Goal: Task Accomplishment & Management: Manage account settings

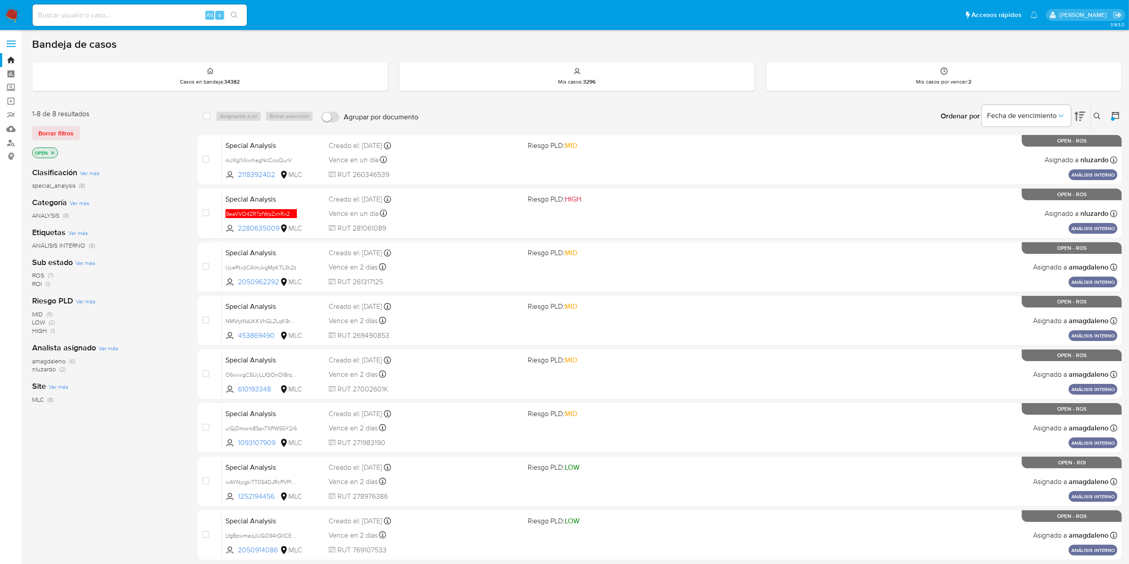
click at [35, 359] on span "amagdaleno" at bounding box center [48, 360] width 33 height 9
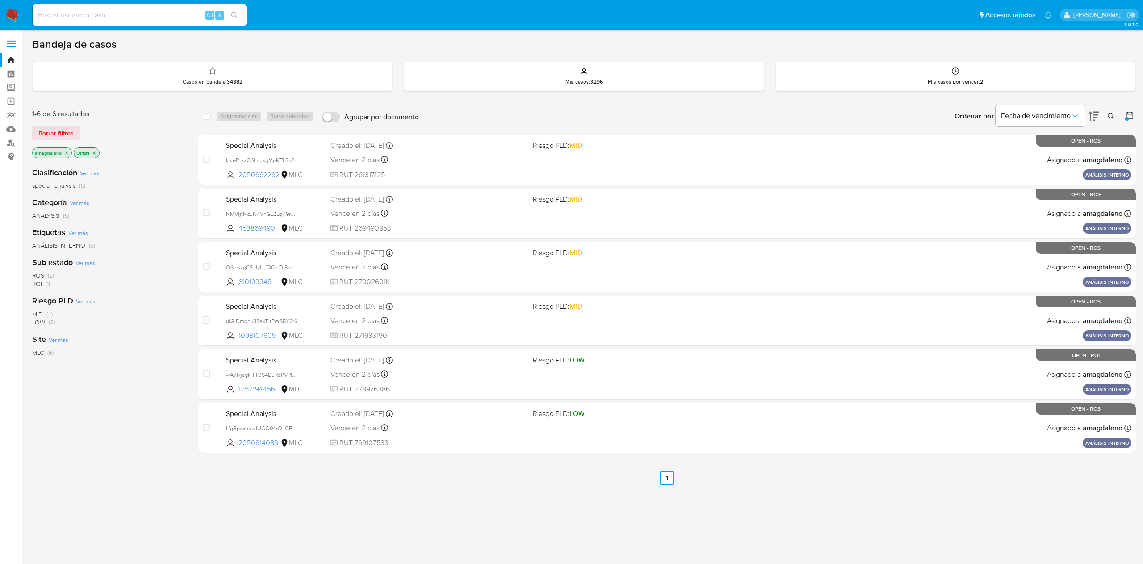
click at [66, 152] on icon "close-filter" at bounding box center [66, 152] width 5 height 5
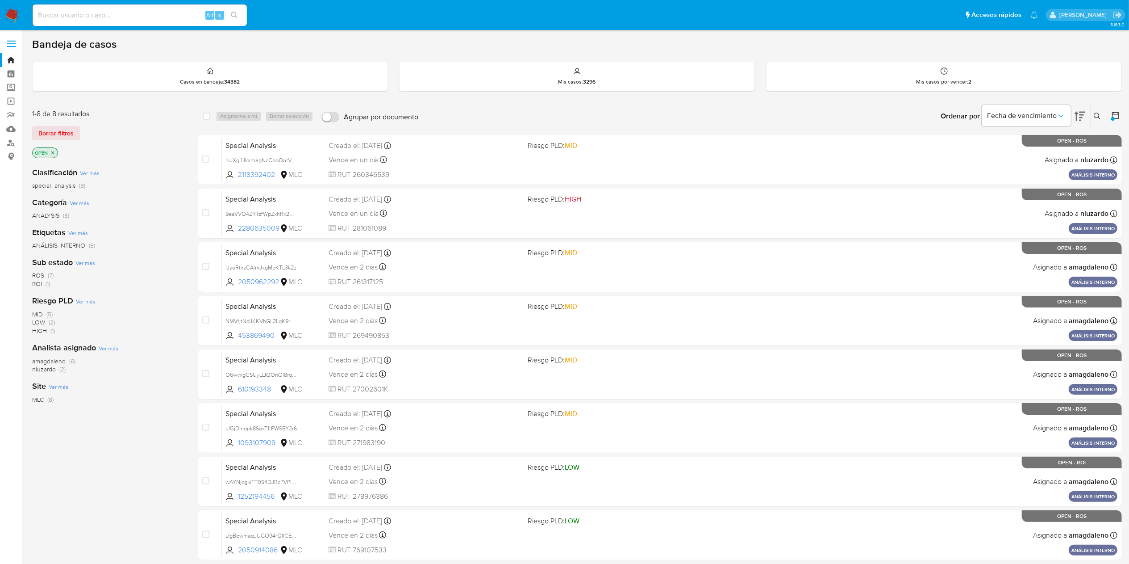
click at [43, 369] on span "nluzardo" at bounding box center [44, 368] width 24 height 9
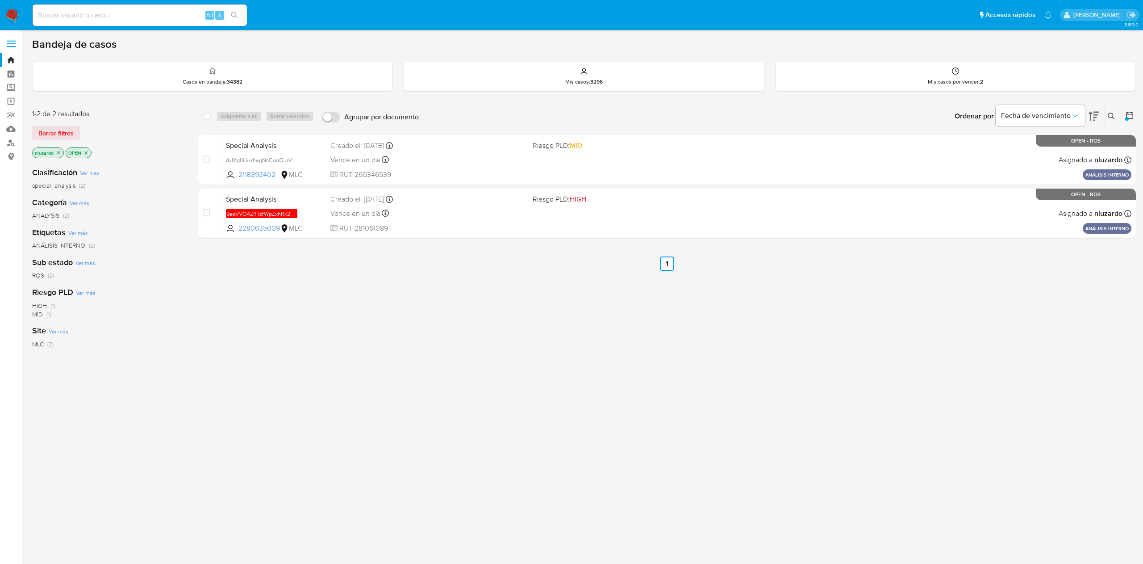
click at [742, 380] on div "select-all-cases-checkbox Asignarme a mí Borrar selección Agrupar por documento…" at bounding box center [667, 304] width 938 height 405
click at [528, 365] on div "select-all-cases-checkbox Asignarme a mí Borrar selección Agrupar por documento…" at bounding box center [667, 304] width 938 height 405
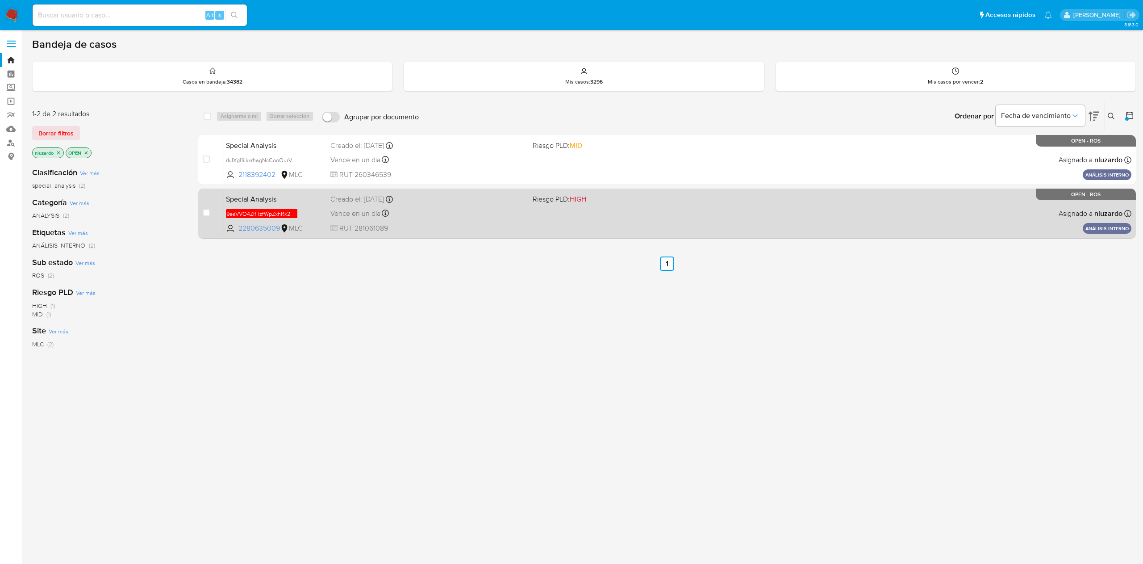
drag, startPoint x: 608, startPoint y: 196, endPoint x: 626, endPoint y: 182, distance: 22.9
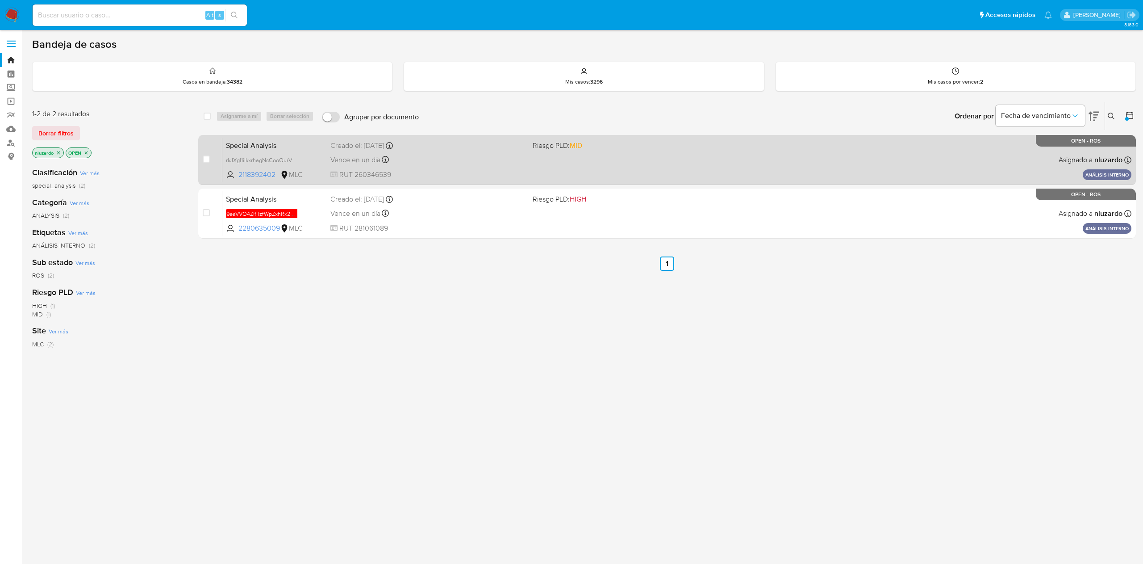
click at [612, 194] on span "Riesgo PLD: HIGH" at bounding box center [630, 198] width 195 height 12
click at [494, 141] on div "Creado el: 14/07/2025 Creado el: 14/07/2025 21:47:28" at bounding box center [427, 146] width 195 height 10
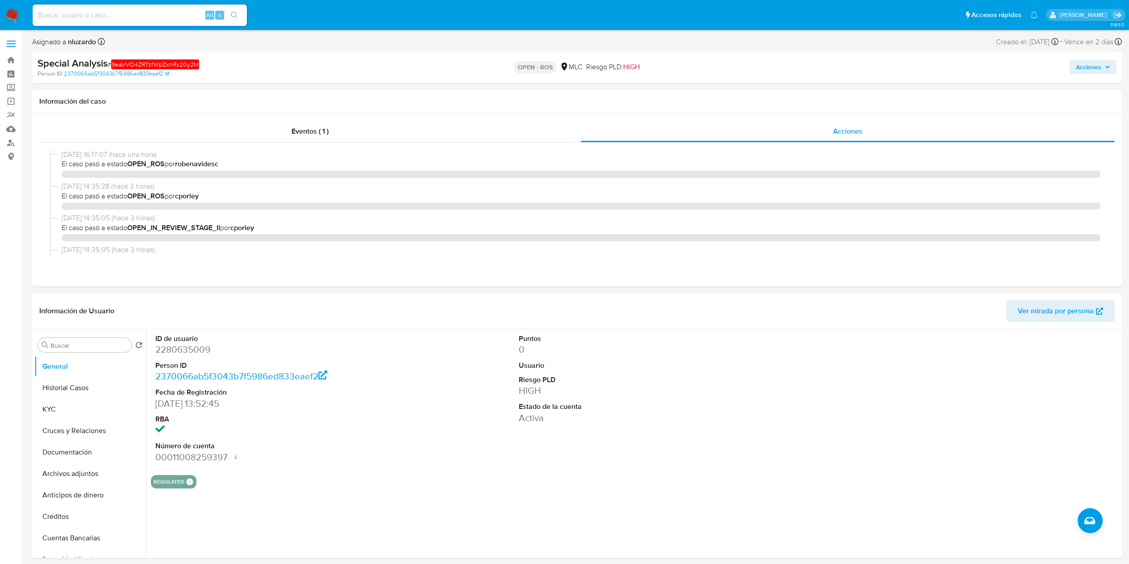
select select "10"
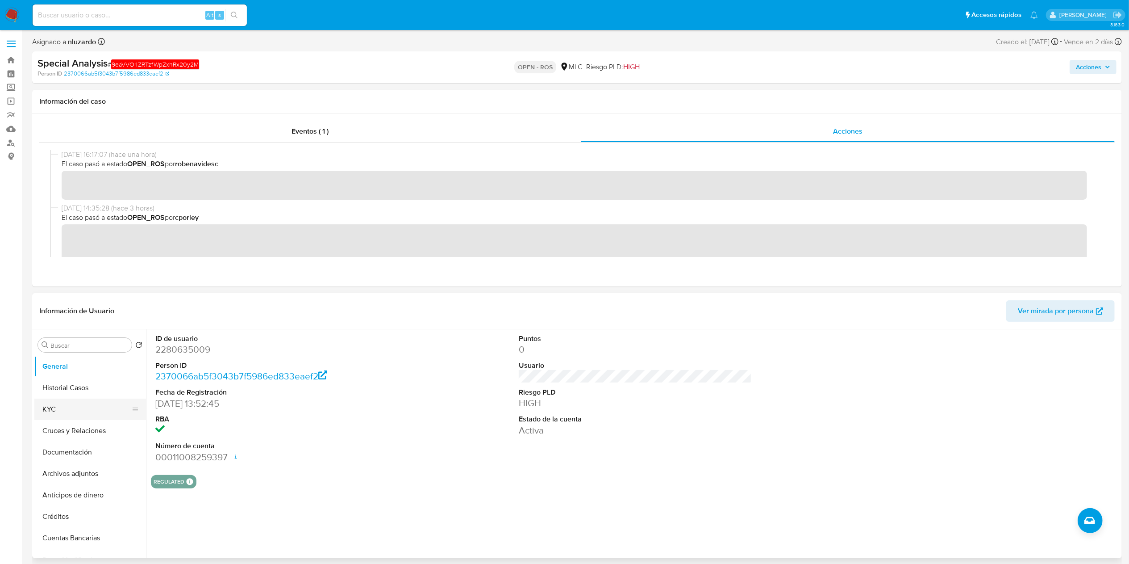
click at [79, 405] on button "KYC" at bounding box center [86, 408] width 105 height 21
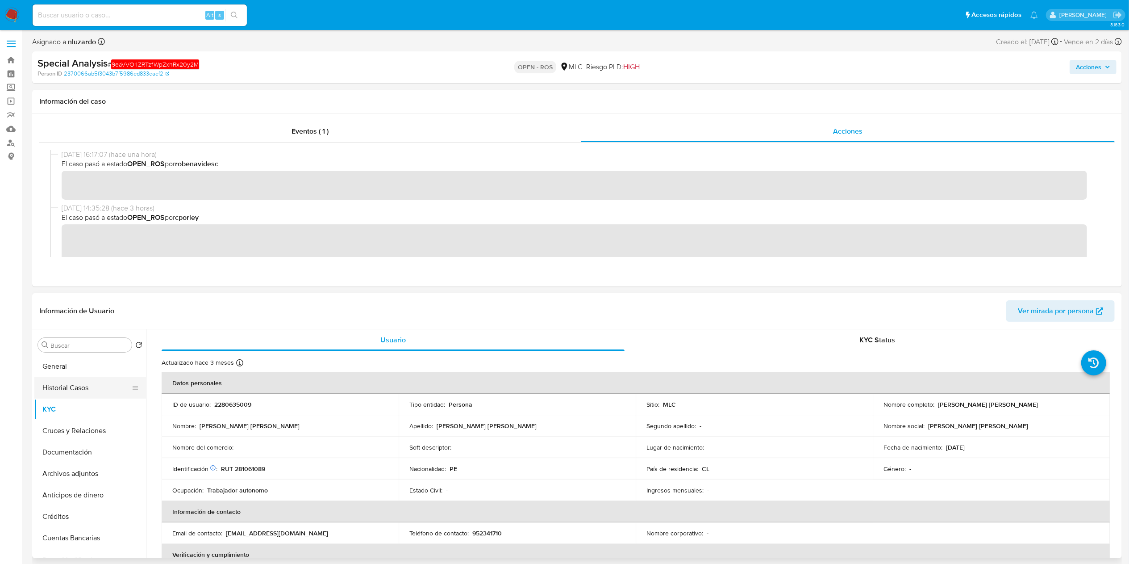
click at [71, 381] on button "Historial Casos" at bounding box center [86, 387] width 105 height 21
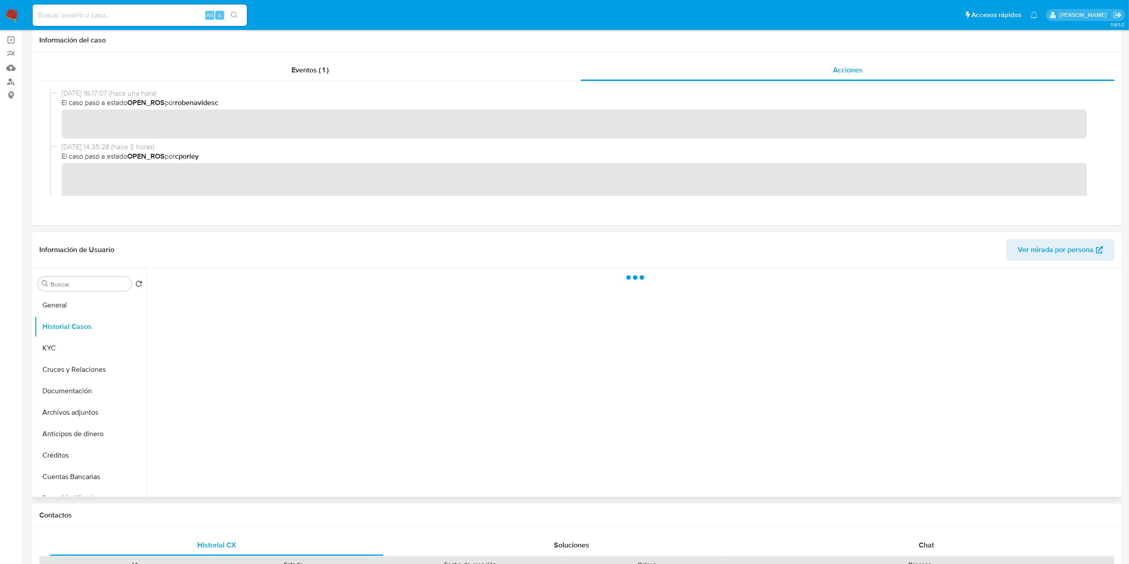
scroll to position [89, 0]
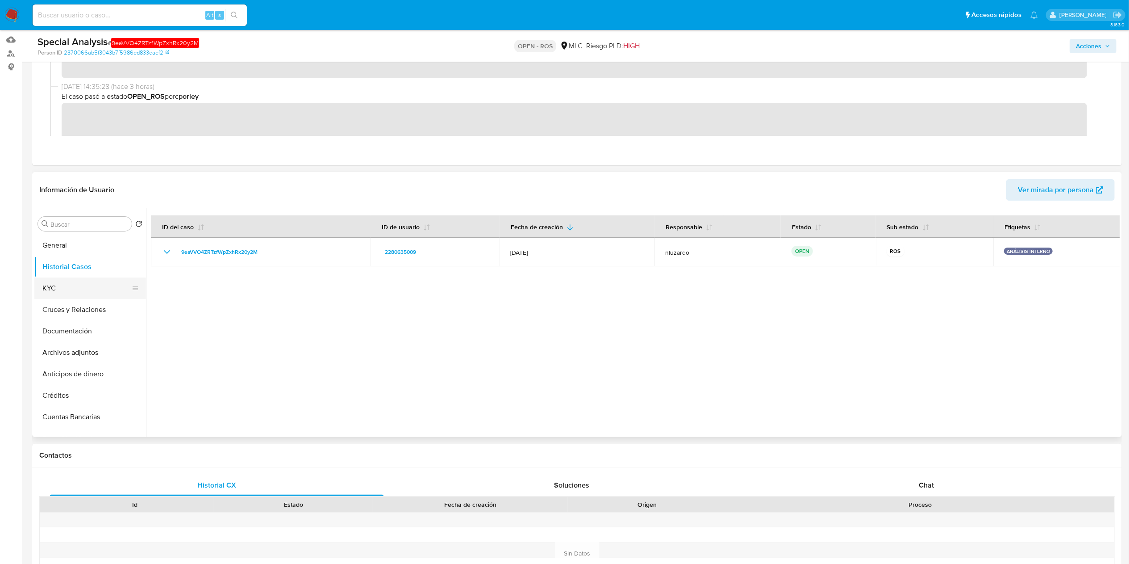
click at [46, 287] on button "KYC" at bounding box center [86, 287] width 105 height 21
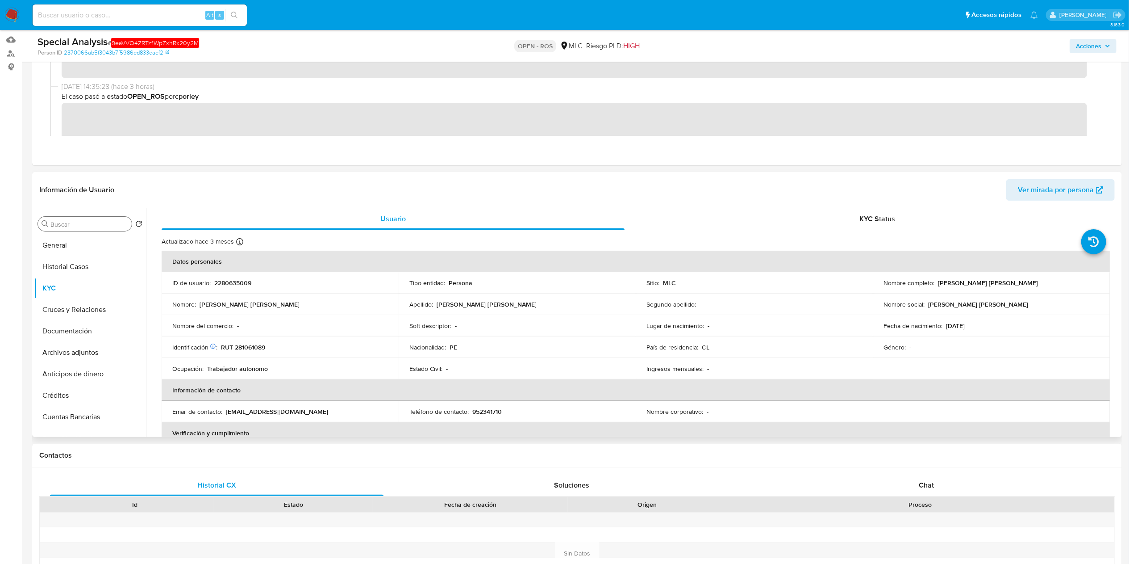
click at [59, 228] on input "Buscar" at bounding box center [89, 224] width 78 height 8
type input "cr"
click at [69, 272] on button "Cruces y Relaciones" at bounding box center [86, 266] width 105 height 21
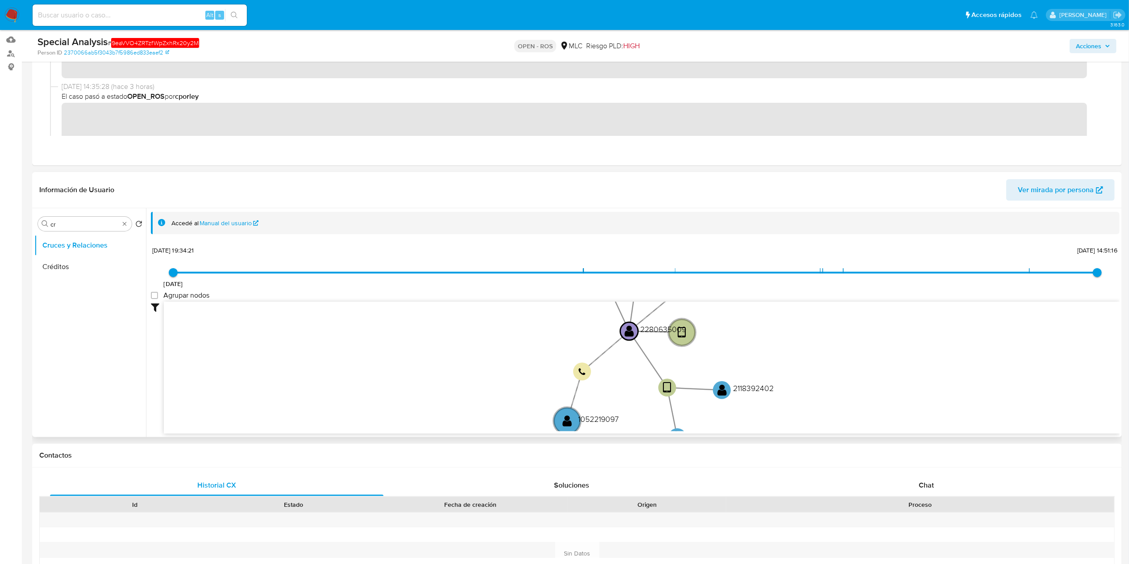
click at [591, 200] on header "Información de Usuario Ver mirada por persona" at bounding box center [577, 189] width 1076 height 21
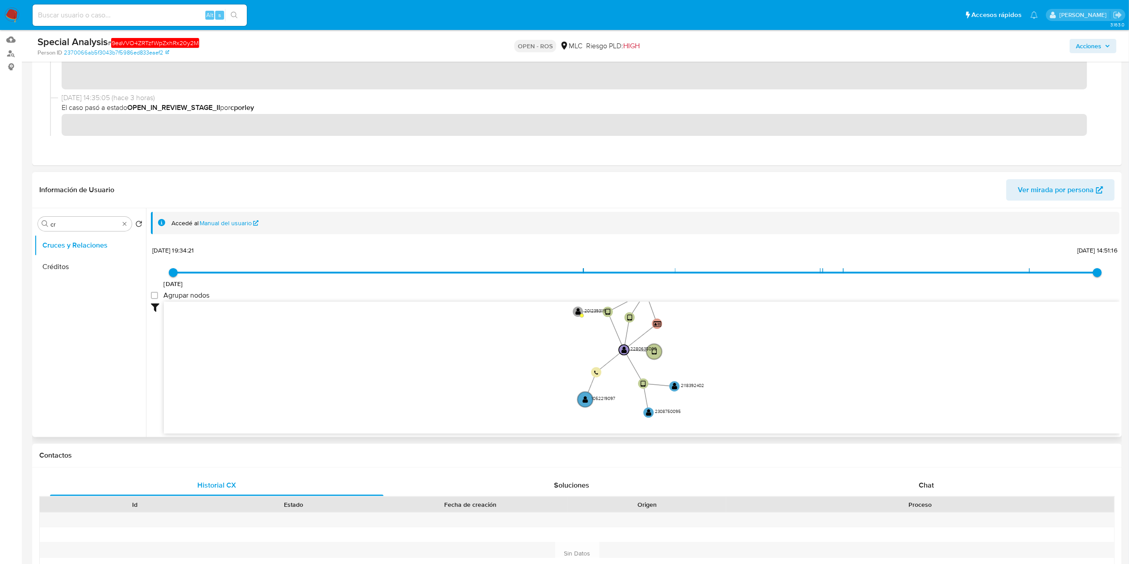
drag, startPoint x: 649, startPoint y: 389, endPoint x: 634, endPoint y: 384, distance: 15.8
click at [634, 384] on icon "device-6554e54a11e8f85e590bee98  user-2280635009  2280635009 device-689636a42…" at bounding box center [642, 366] width 956 height 130
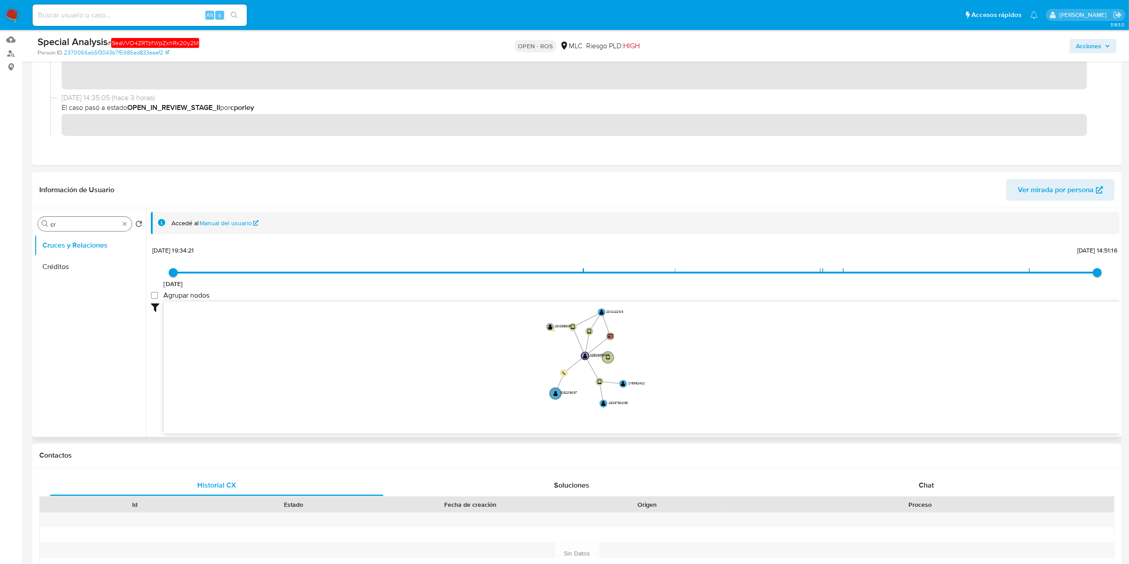
click at [124, 228] on div "Buscar cr" at bounding box center [85, 224] width 94 height 14
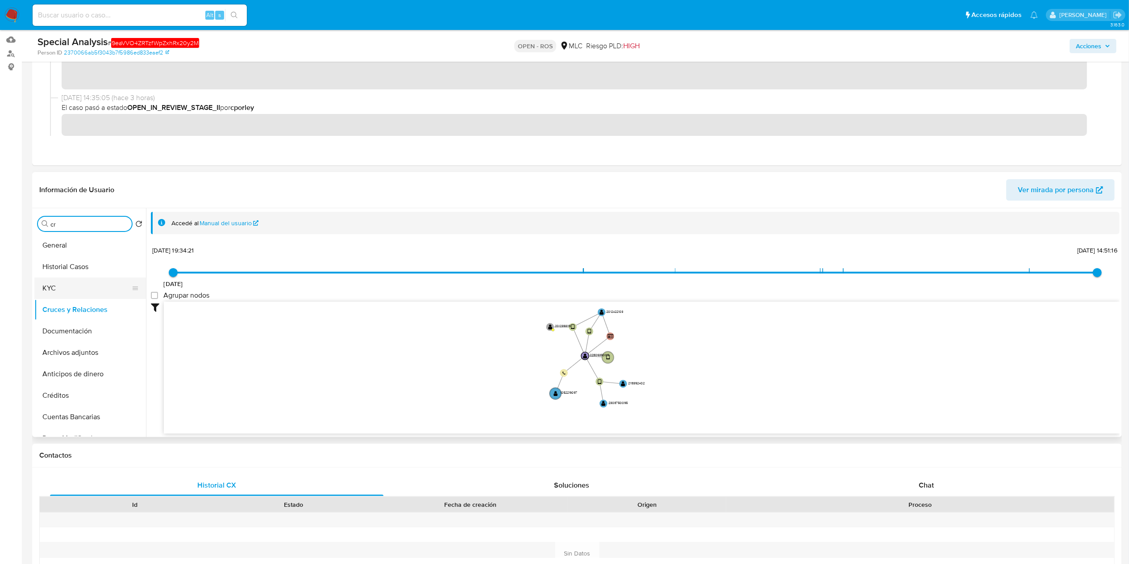
click at [78, 293] on button "KYC" at bounding box center [86, 287] width 105 height 21
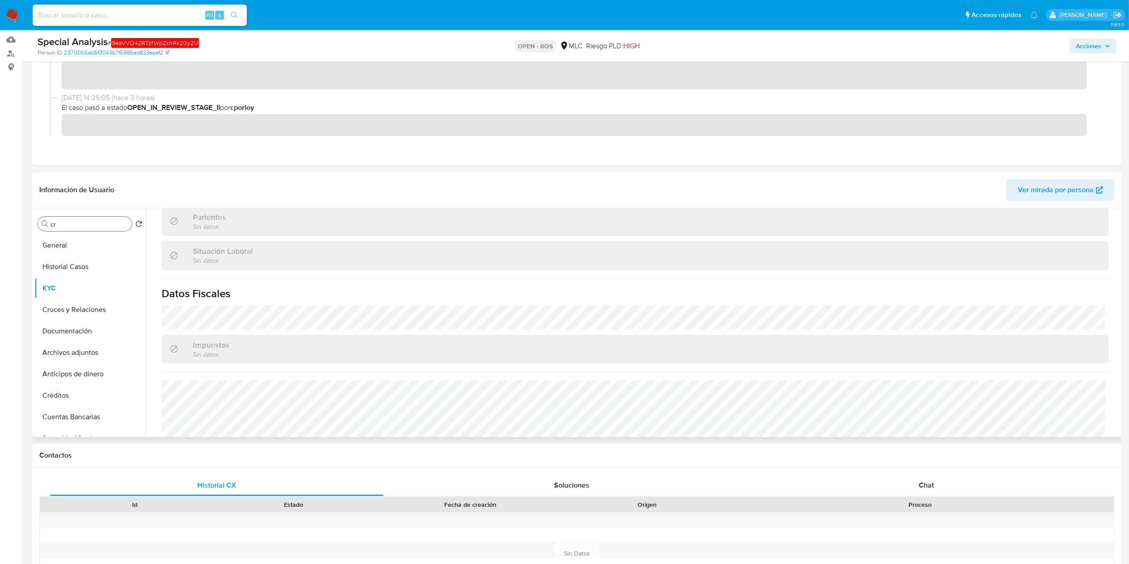
scroll to position [493, 0]
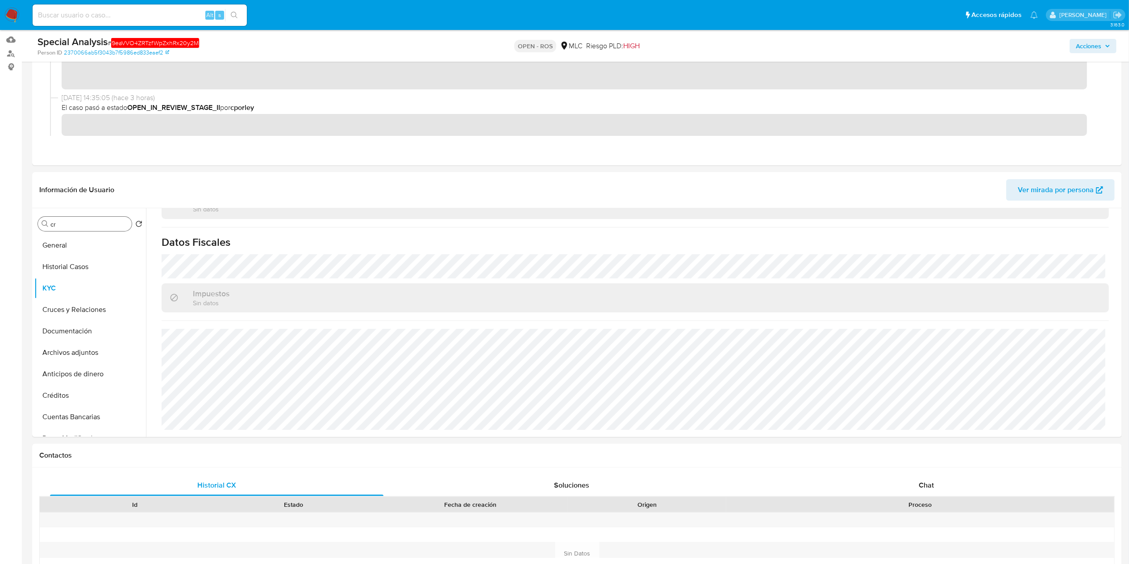
click at [95, 218] on div "Buscar cr" at bounding box center [85, 224] width 94 height 14
click at [96, 218] on div "Buscar cr" at bounding box center [85, 224] width 94 height 14
click at [99, 221] on input "cr" at bounding box center [89, 224] width 78 height 8
type input "direc"
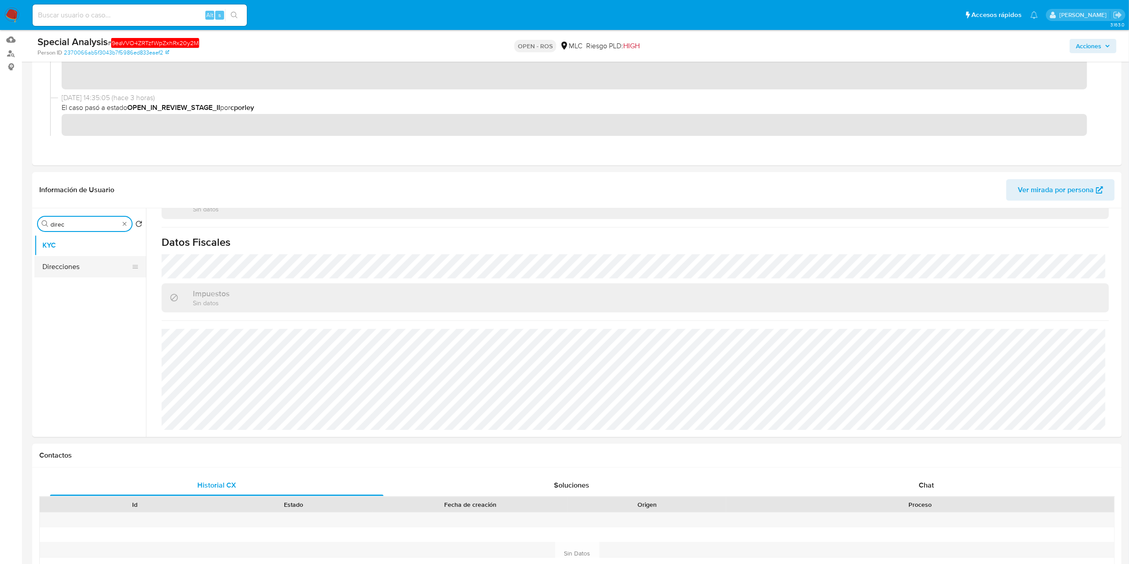
click at [69, 269] on button "Direcciones" at bounding box center [86, 266] width 105 height 21
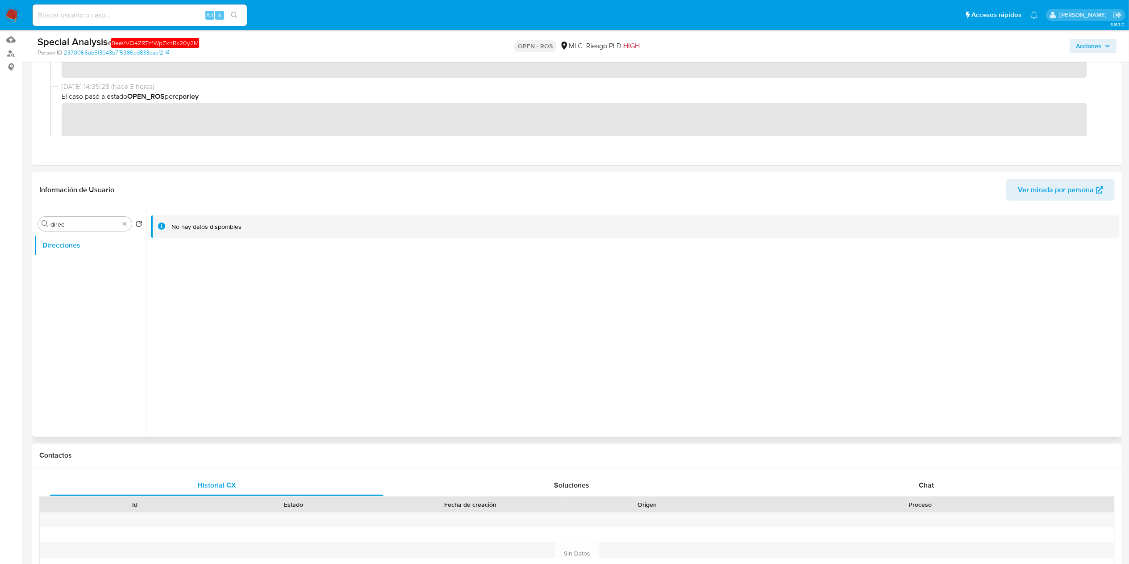
scroll to position [0, 0]
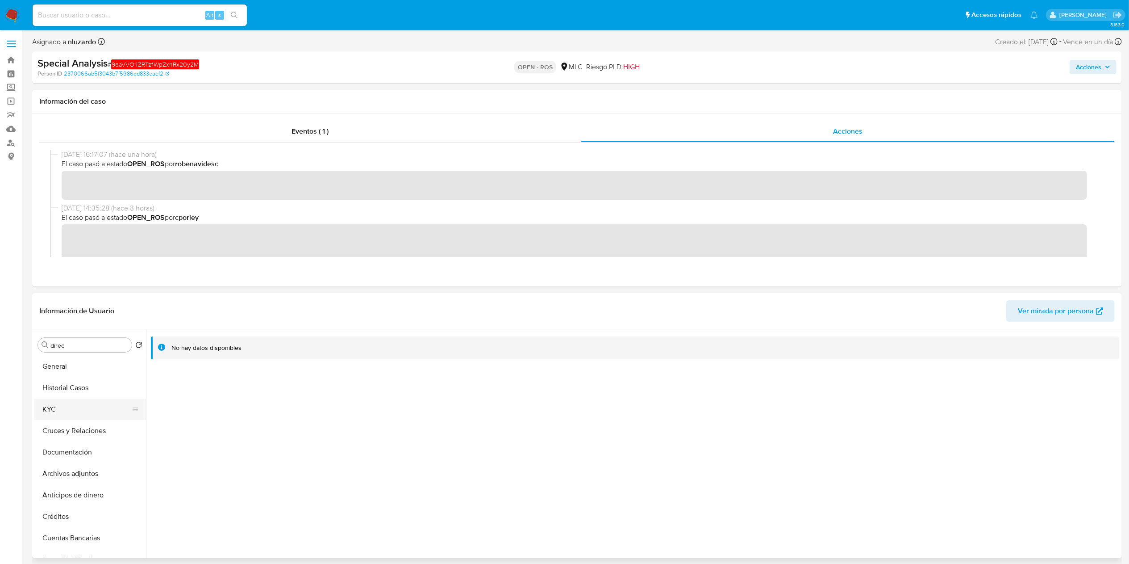
click at [90, 402] on button "KYC" at bounding box center [86, 408] width 105 height 21
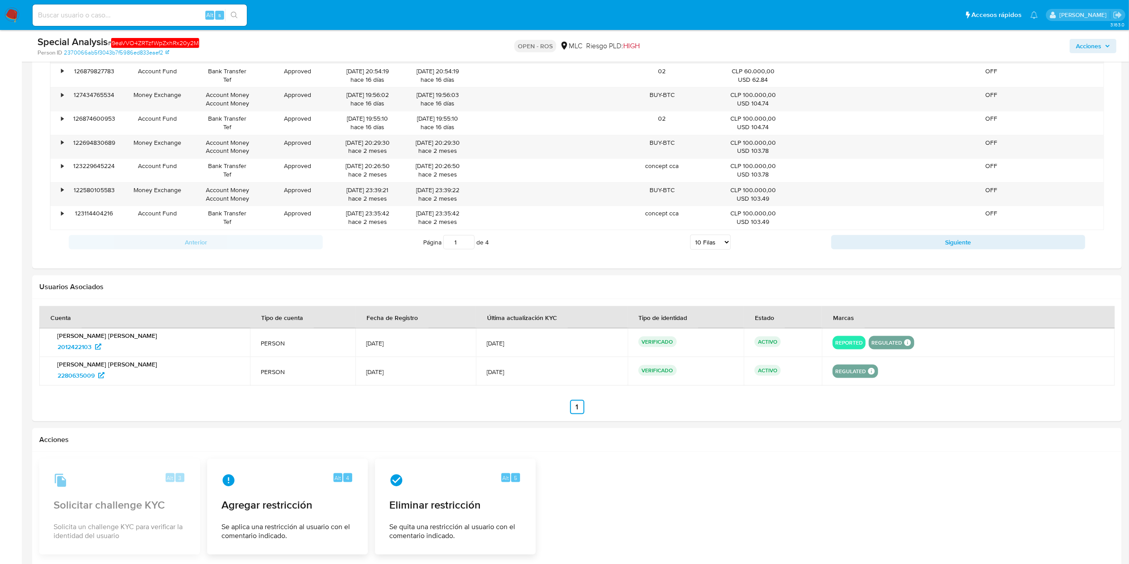
scroll to position [1087, 0]
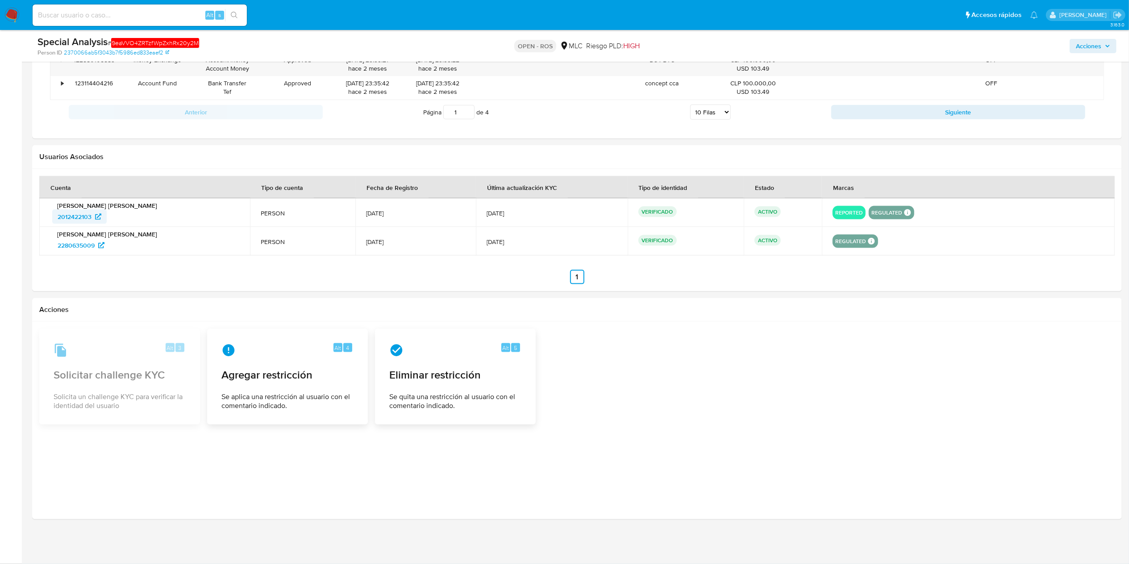
click at [79, 216] on span "2012422103" at bounding box center [75, 216] width 34 height 14
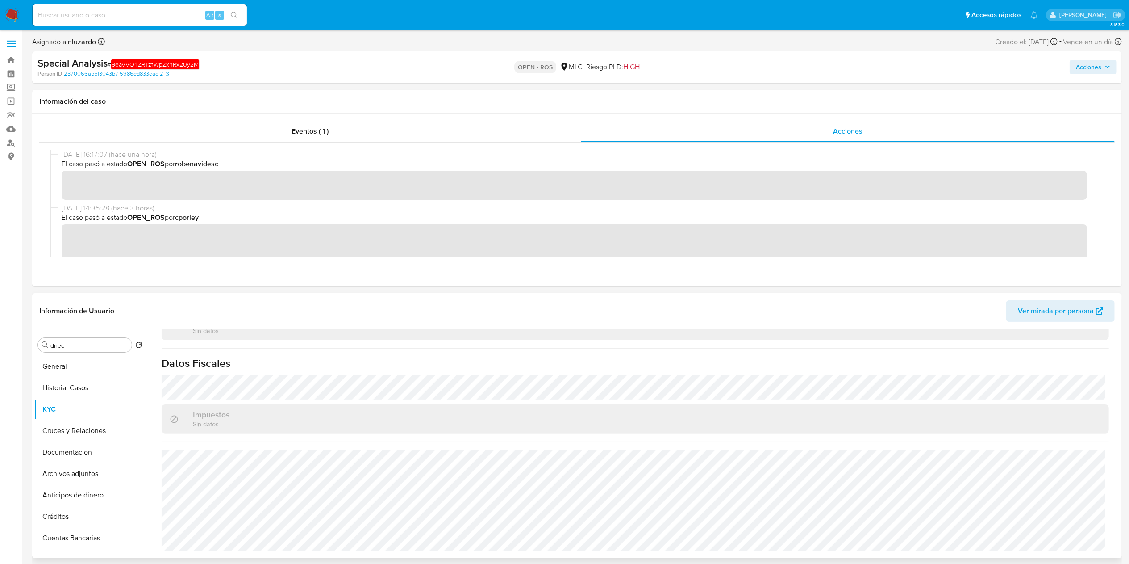
scroll to position [0, 0]
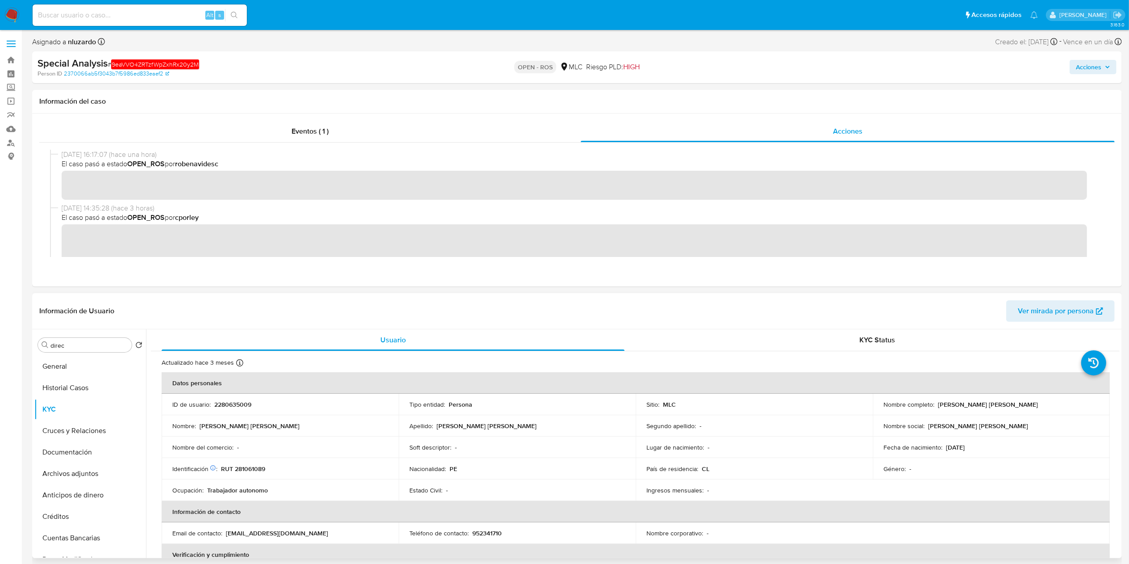
click at [942, 405] on p "Karina Tatiana Armas Aguado" at bounding box center [988, 404] width 100 height 8
drag, startPoint x: 978, startPoint y: 402, endPoint x: 1024, endPoint y: 403, distance: 46.9
click at [1024, 403] on div "Nombre completo : Karina Tatiana Armas Aguado" at bounding box center [992, 404] width 216 height 8
copy p "Karina Tatiana Armas Aguado"
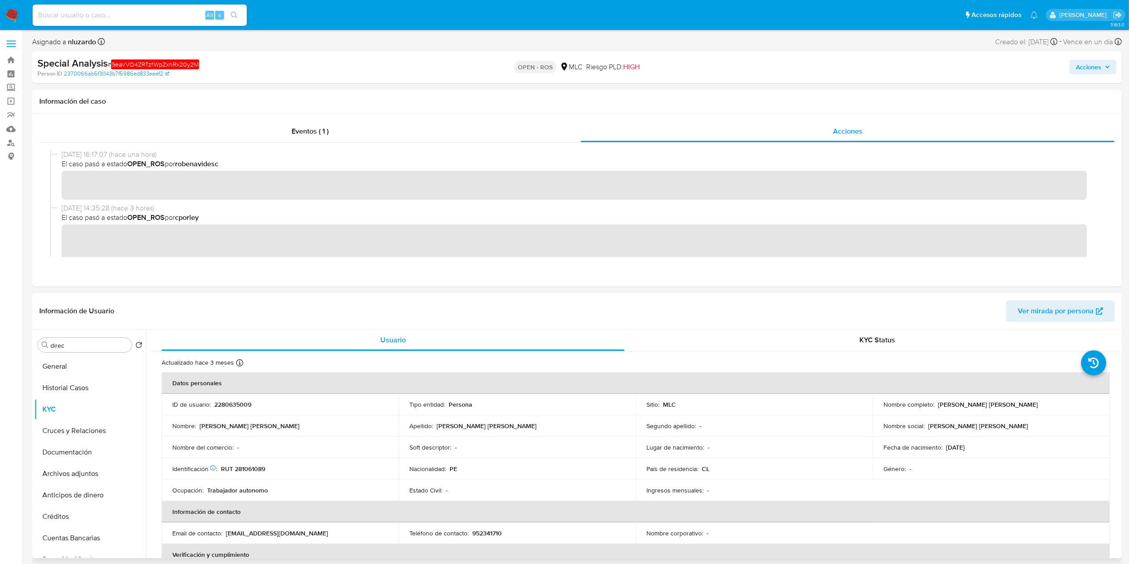
click at [249, 469] on p "RUT 281061089" at bounding box center [243, 468] width 44 height 8
copy p "281061089"
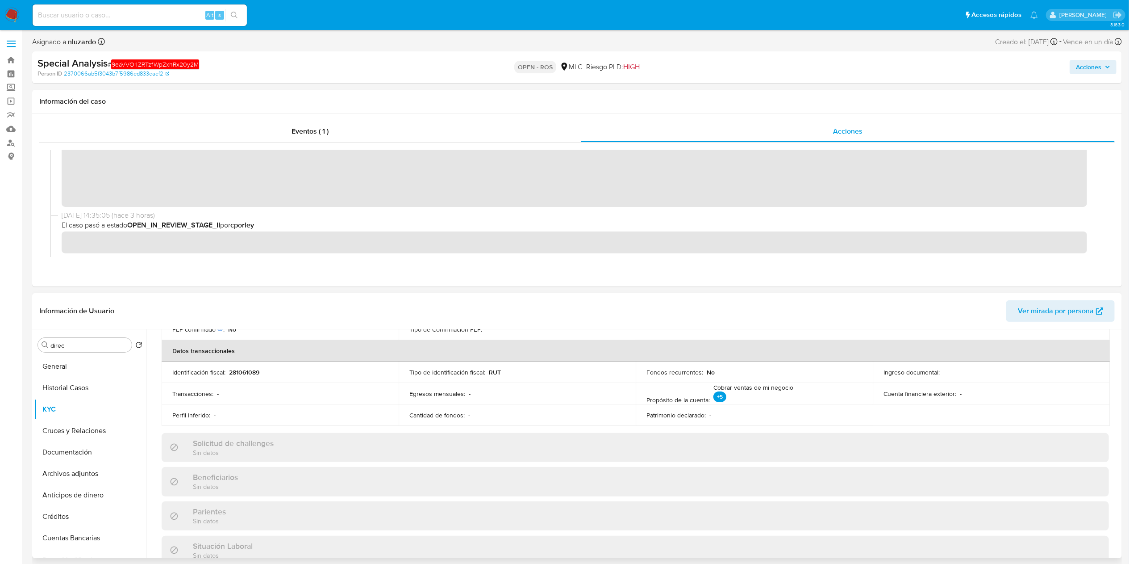
scroll to position [179, 0]
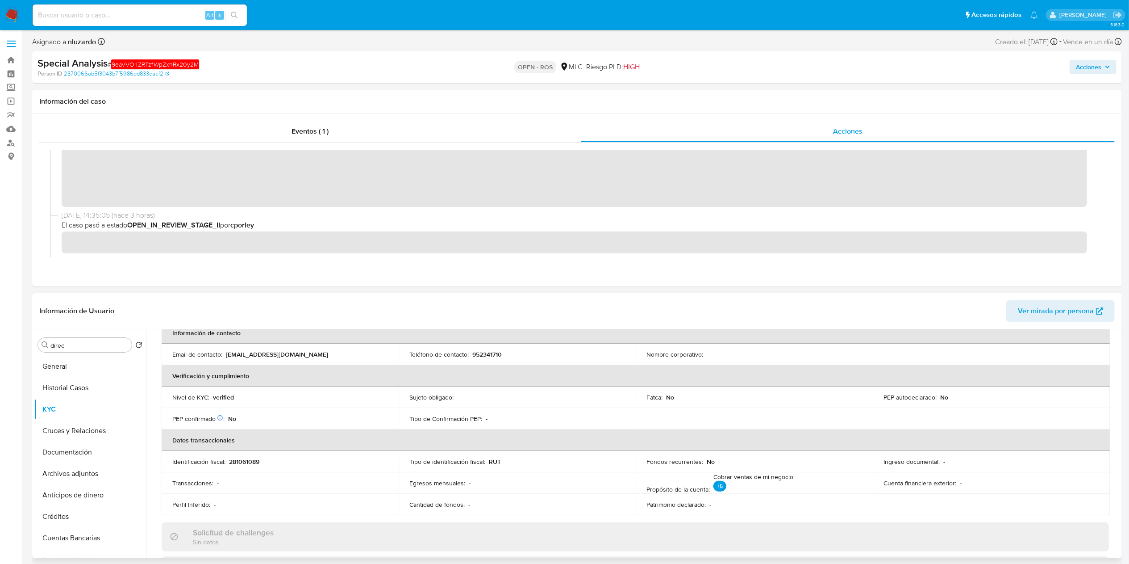
click at [489, 355] on p "952341710" at bounding box center [486, 354] width 29 height 8
copy p "952341710"
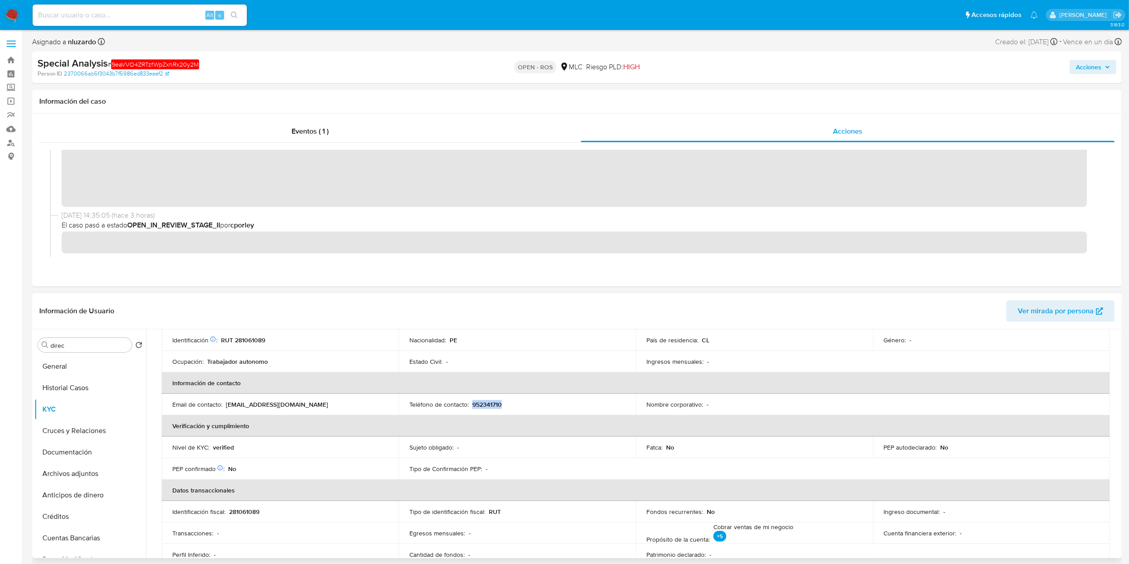
scroll to position [89, 0]
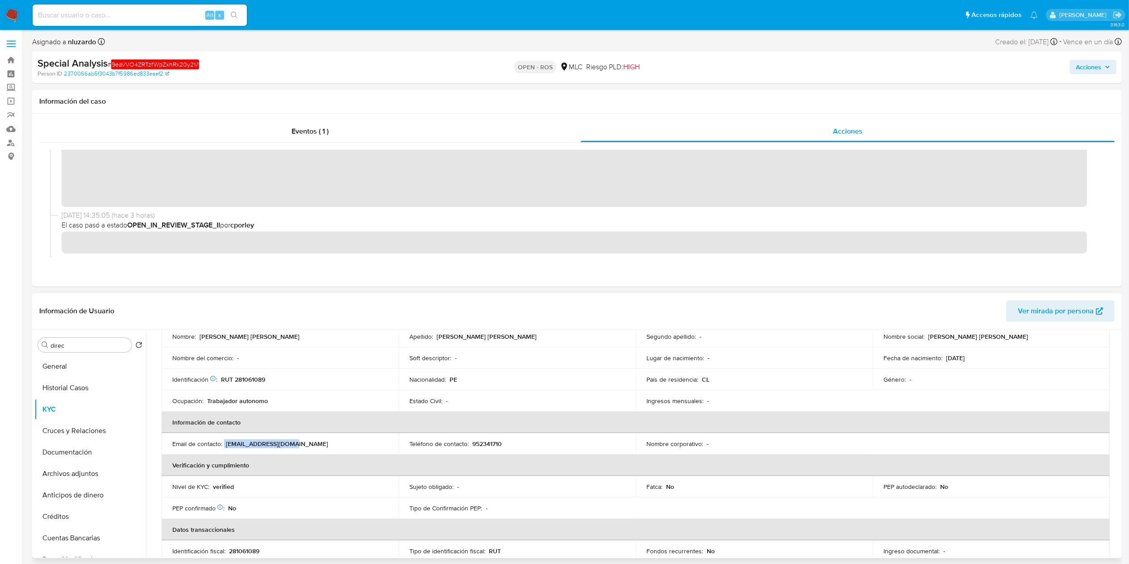
drag, startPoint x: 303, startPoint y: 445, endPoint x: 224, endPoint y: 450, distance: 78.8
click at [224, 450] on td "Email de contacto : karrios733@gmail.com" at bounding box center [280, 443] width 237 height 21
copy div "karrios733@gmail.com"
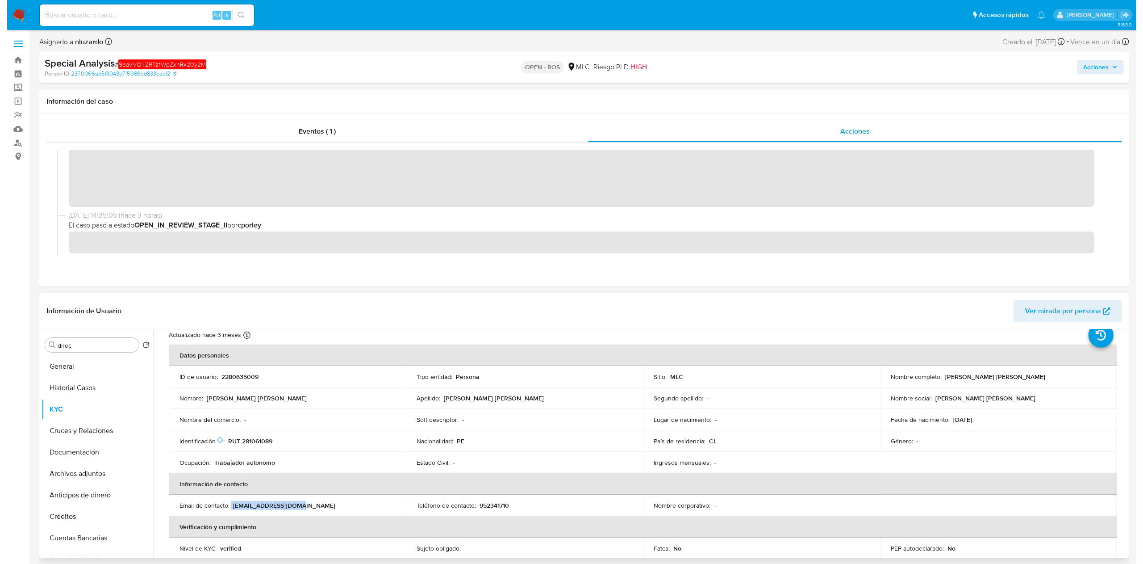
scroll to position [0, 0]
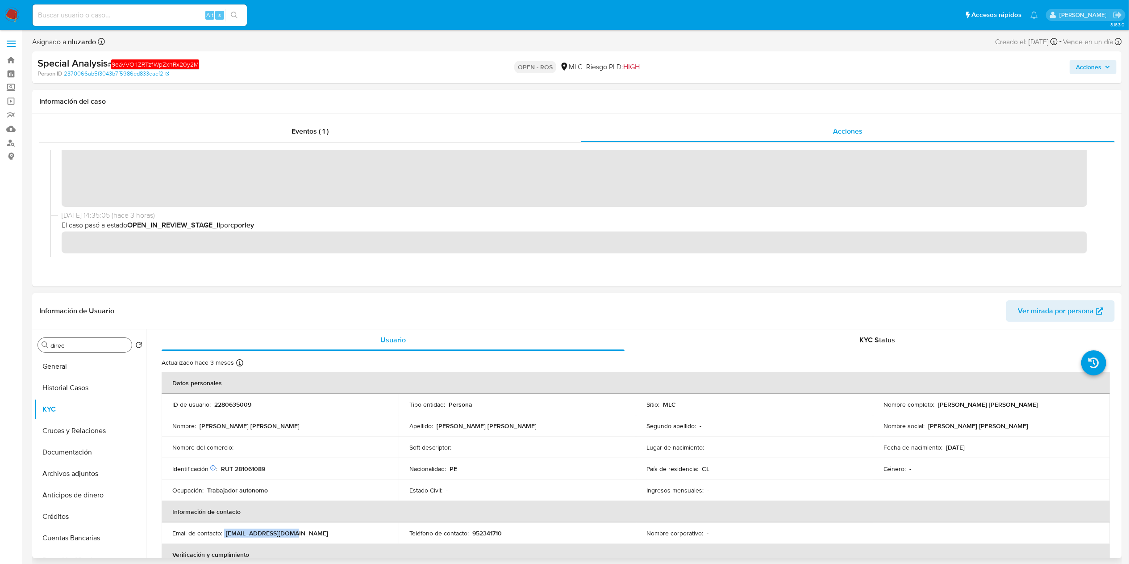
click at [83, 344] on input "direc" at bounding box center [89, 345] width 78 height 8
type input "AD"
click at [79, 386] on button "Archivos adjuntos" at bounding box center [86, 387] width 105 height 21
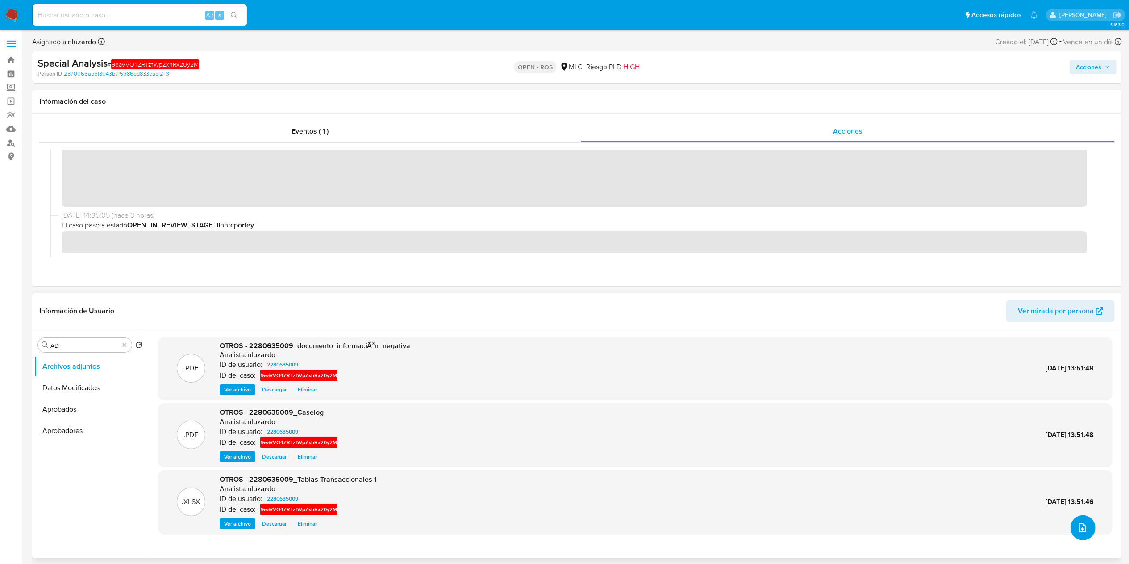
click at [1084, 528] on icon "upload-file" at bounding box center [1083, 527] width 11 height 11
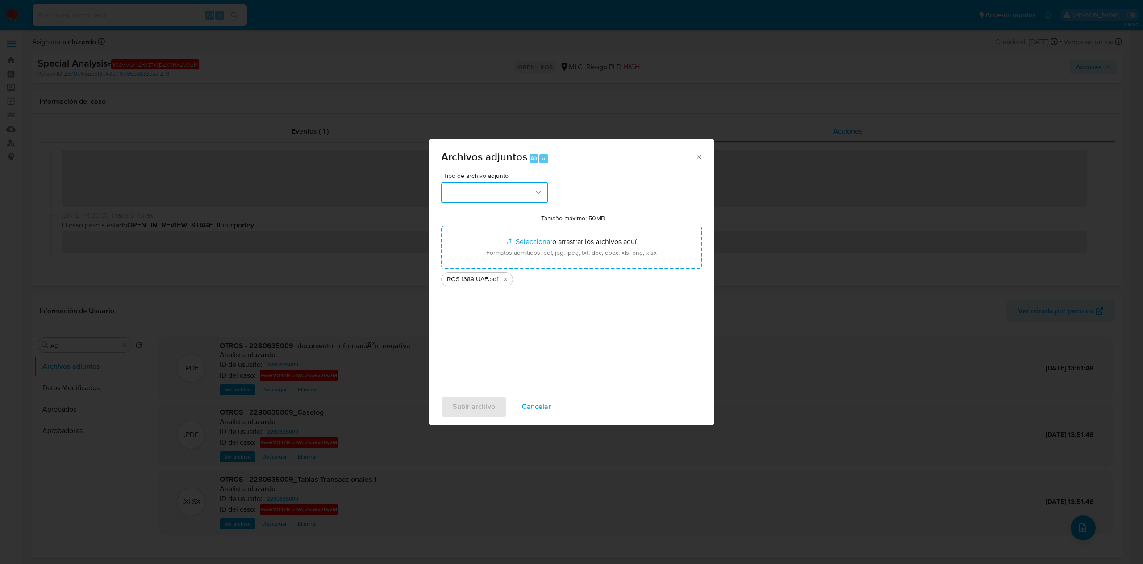
click at [535, 191] on icon "button" at bounding box center [538, 192] width 9 height 9
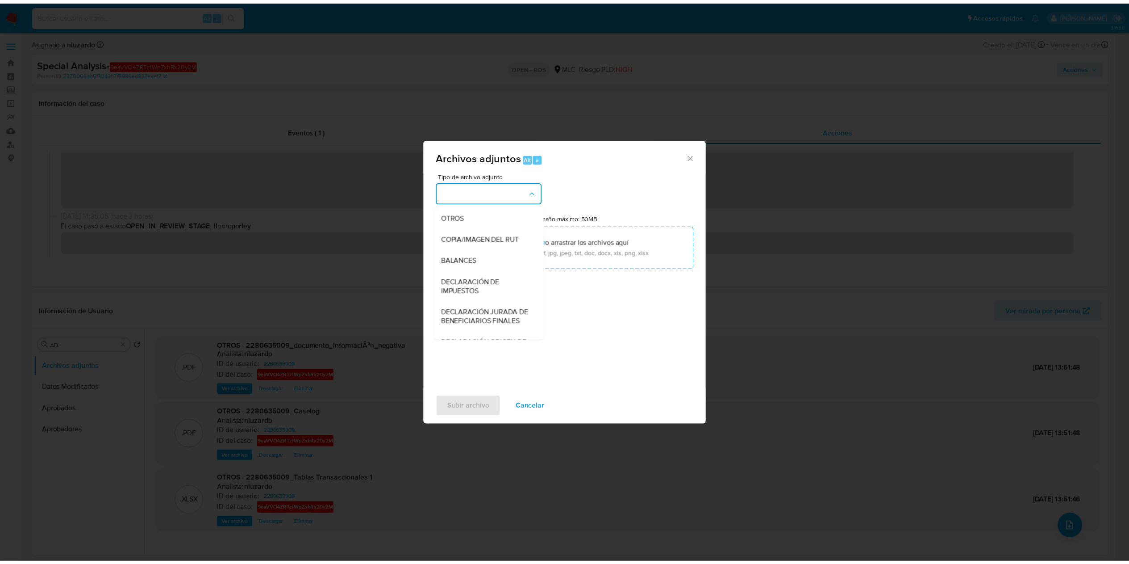
scroll to position [121, 0]
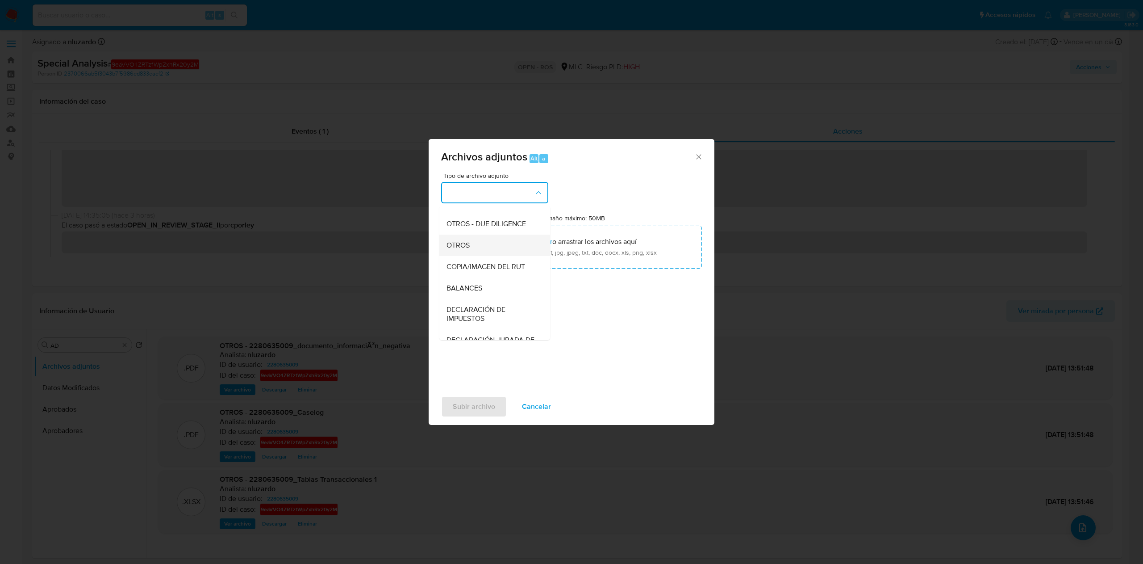
click at [474, 256] on div "OTROS" at bounding box center [492, 244] width 91 height 21
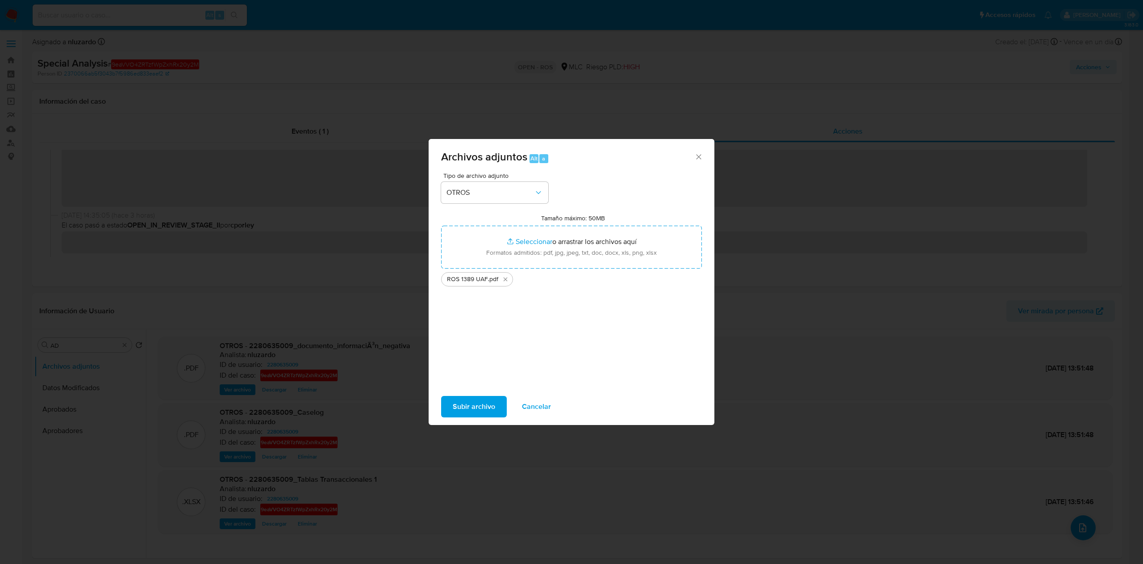
click at [456, 400] on span "Subir archivo" at bounding box center [474, 407] width 42 height 20
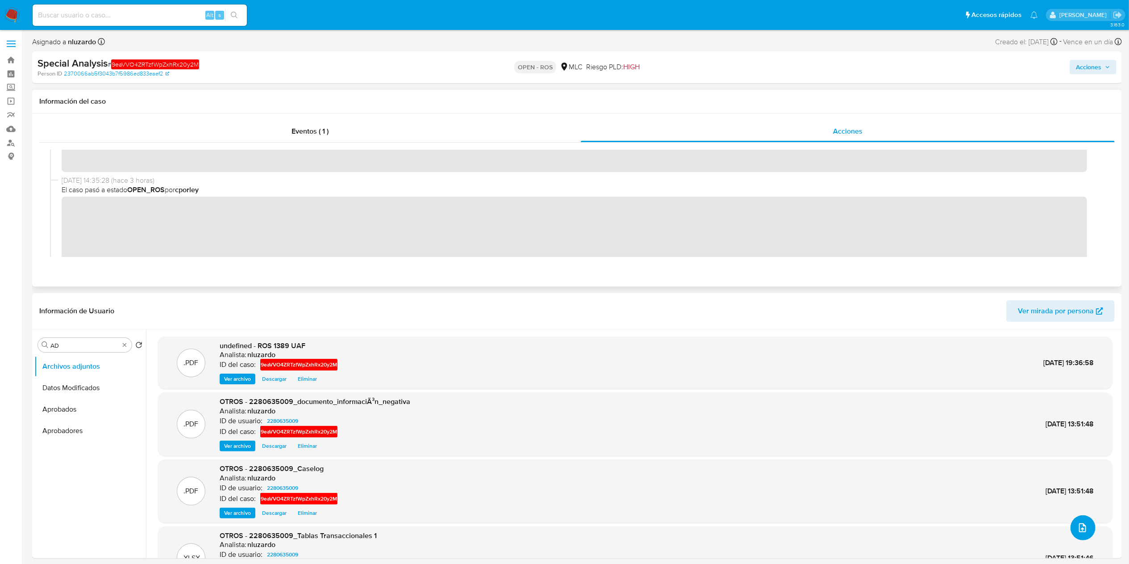
scroll to position [0, 0]
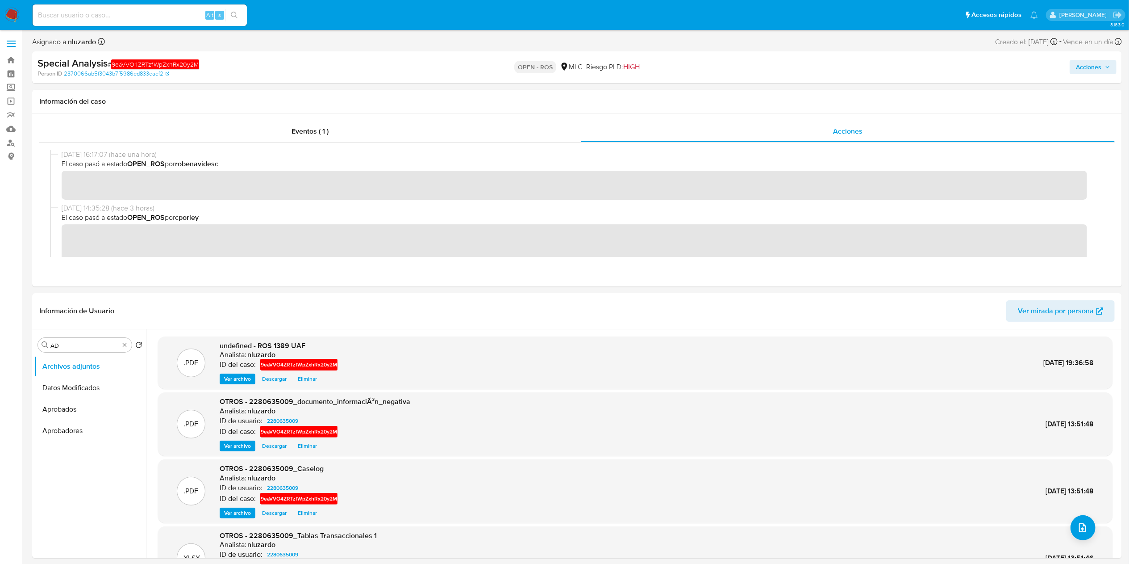
click at [1086, 64] on span "Acciones" at bounding box center [1088, 67] width 25 height 14
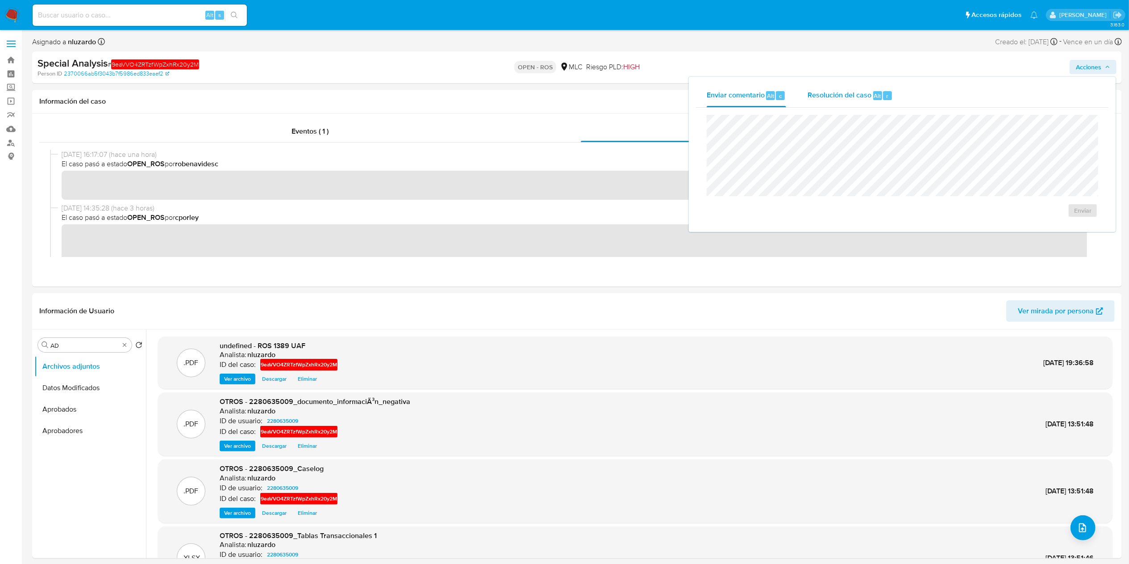
click at [856, 92] on span "Resolución del caso" at bounding box center [840, 95] width 64 height 10
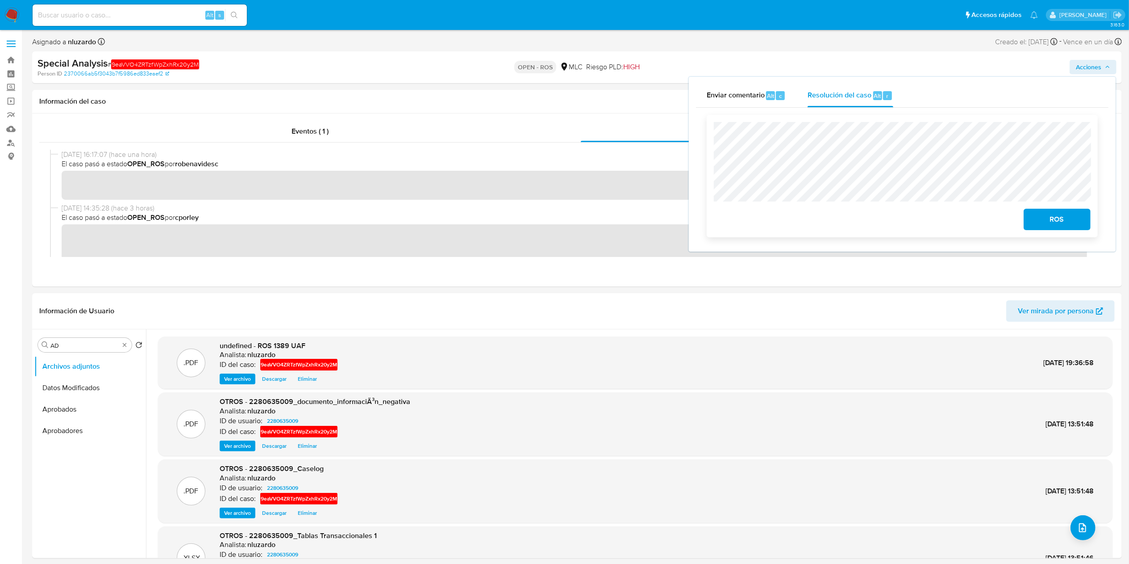
click at [1049, 217] on span "ROS" at bounding box center [1058, 219] width 44 height 20
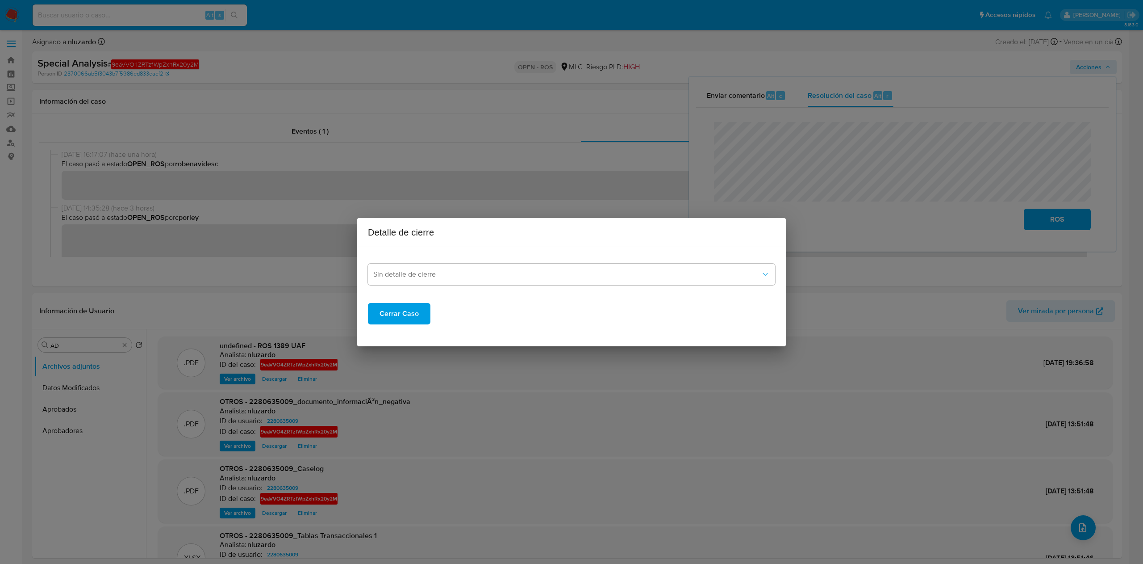
click at [489, 259] on div "Sin detalle de cierre" at bounding box center [571, 269] width 407 height 31
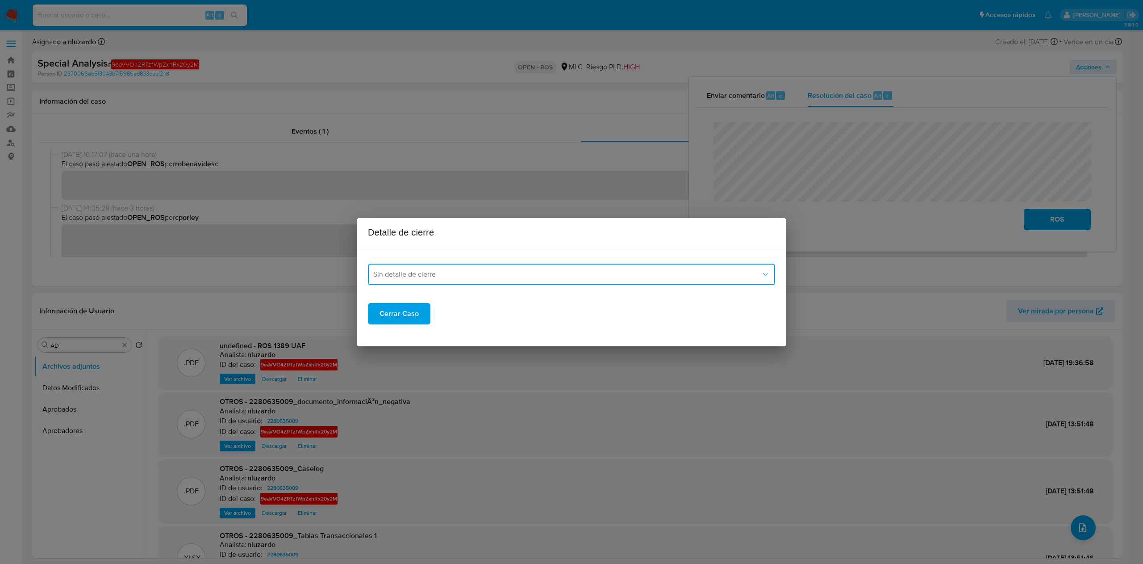
click at [480, 270] on span "Sin detalle de cierre" at bounding box center [567, 274] width 388 height 9
click at [438, 316] on div "ROS_EMISOR" at bounding box center [568, 319] width 391 height 21
click at [406, 317] on span "Cerrar Caso" at bounding box center [399, 314] width 39 height 20
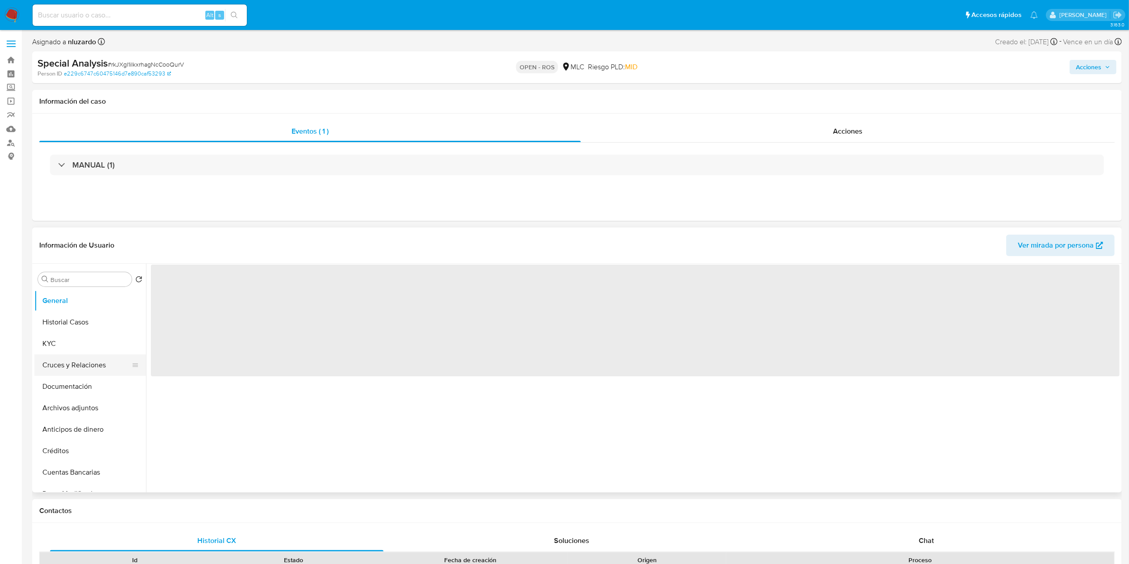
select select "10"
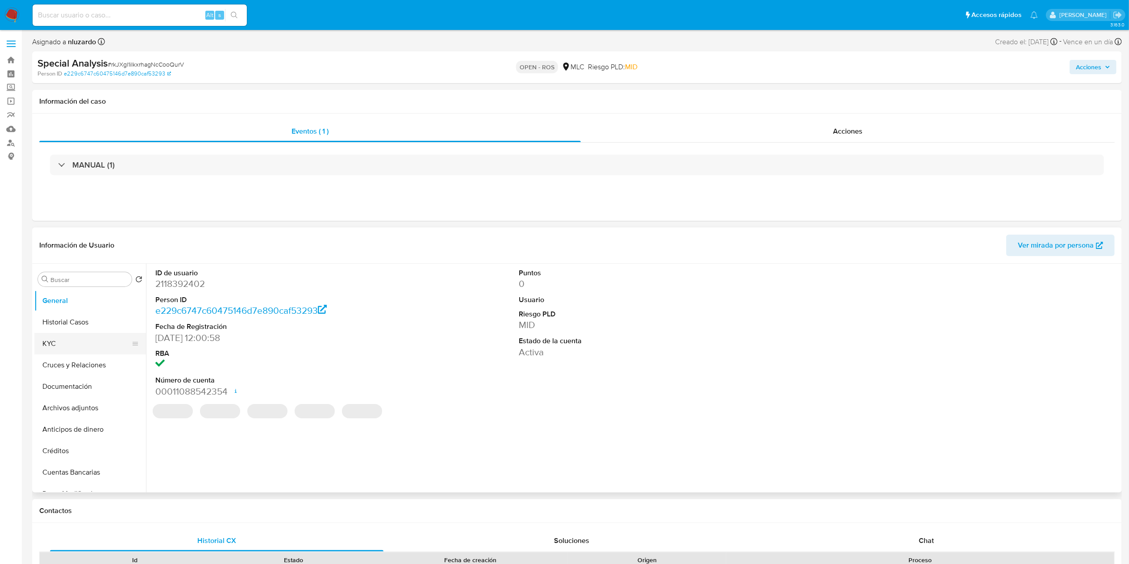
click at [54, 348] on button "KYC" at bounding box center [86, 343] width 105 height 21
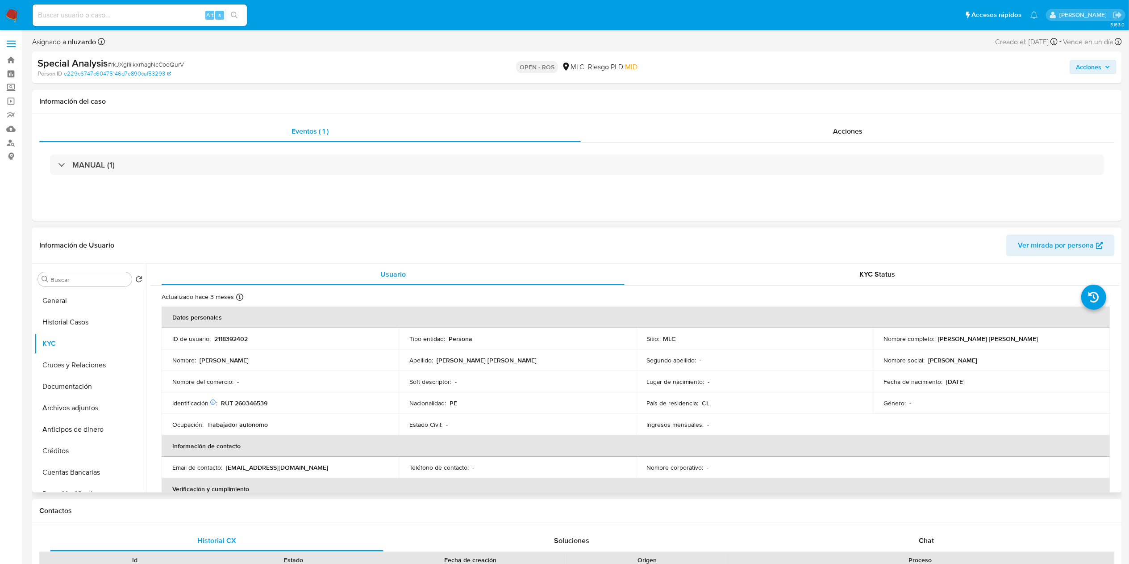
click at [947, 338] on p "[PERSON_NAME] [PERSON_NAME]" at bounding box center [988, 338] width 100 height 8
drag, startPoint x: 970, startPoint y: 337, endPoint x: 1038, endPoint y: 337, distance: 67.9
click at [1038, 337] on div "Nombre completo : [PERSON_NAME] [PERSON_NAME]" at bounding box center [992, 338] width 216 height 8
copy p "[PERSON_NAME] [PERSON_NAME]"
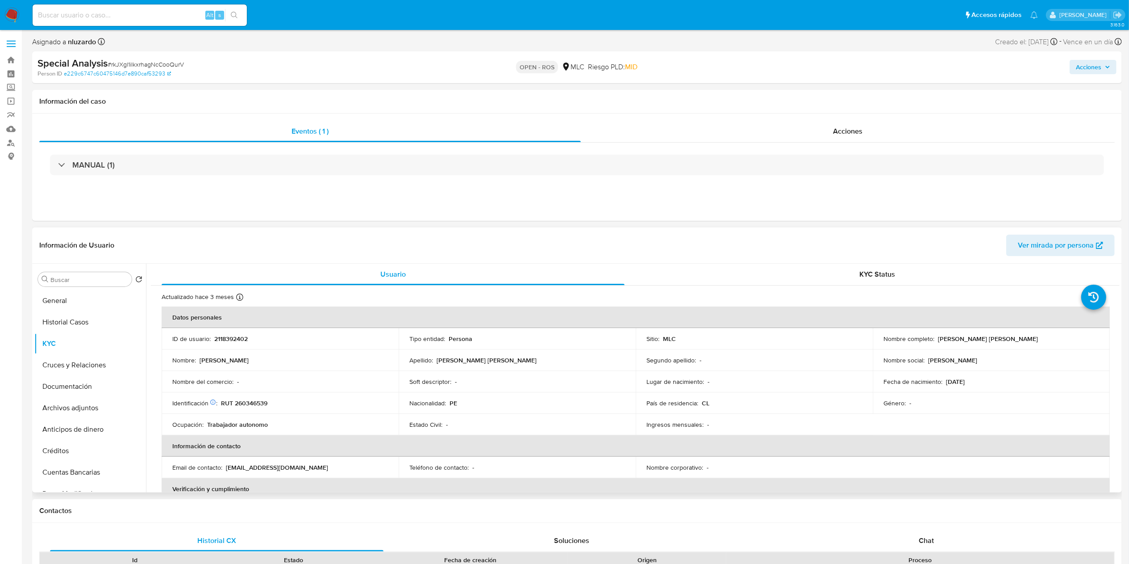
click at [254, 401] on p "RUT 260346539" at bounding box center [244, 403] width 46 height 8
copy p "260346539"
click at [240, 339] on p "2118392402" at bounding box center [230, 338] width 33 height 8
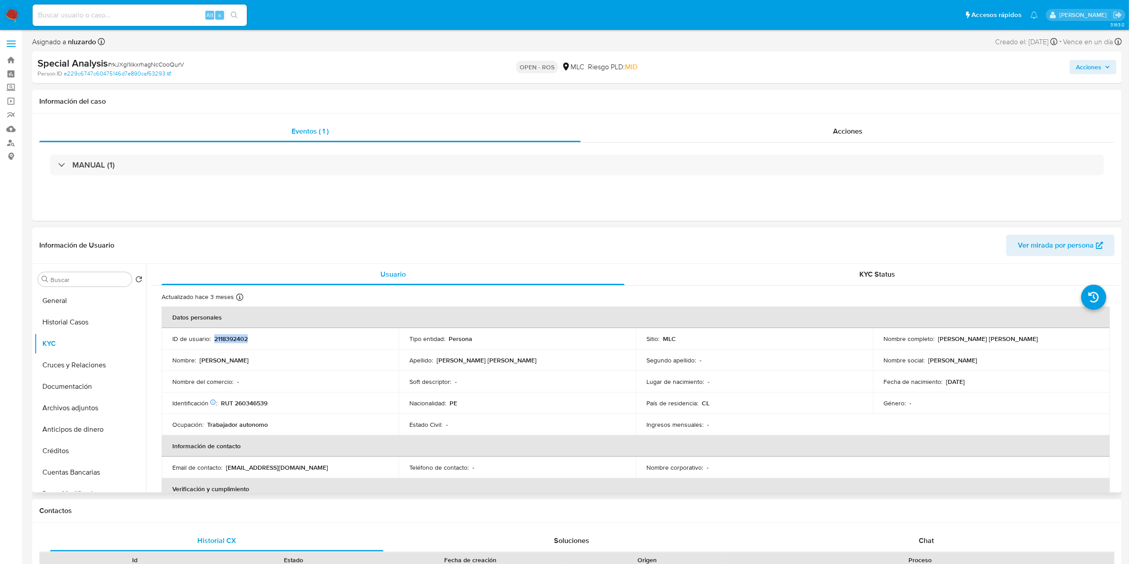
copy p "2118392402"
click at [224, 341] on p "2118392402" at bounding box center [230, 338] width 33 height 8
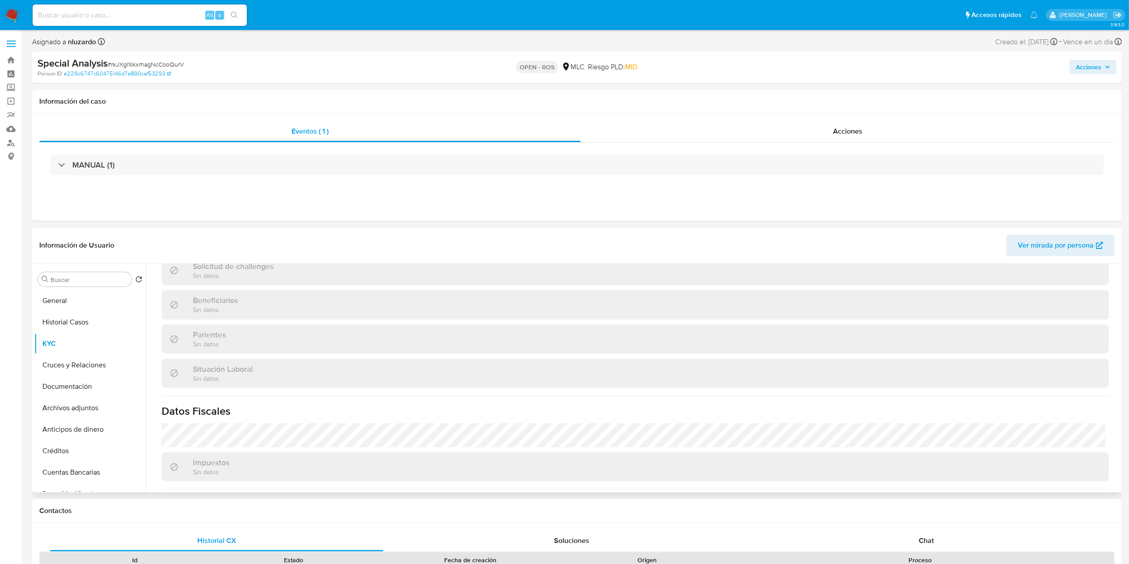
scroll to position [493, 0]
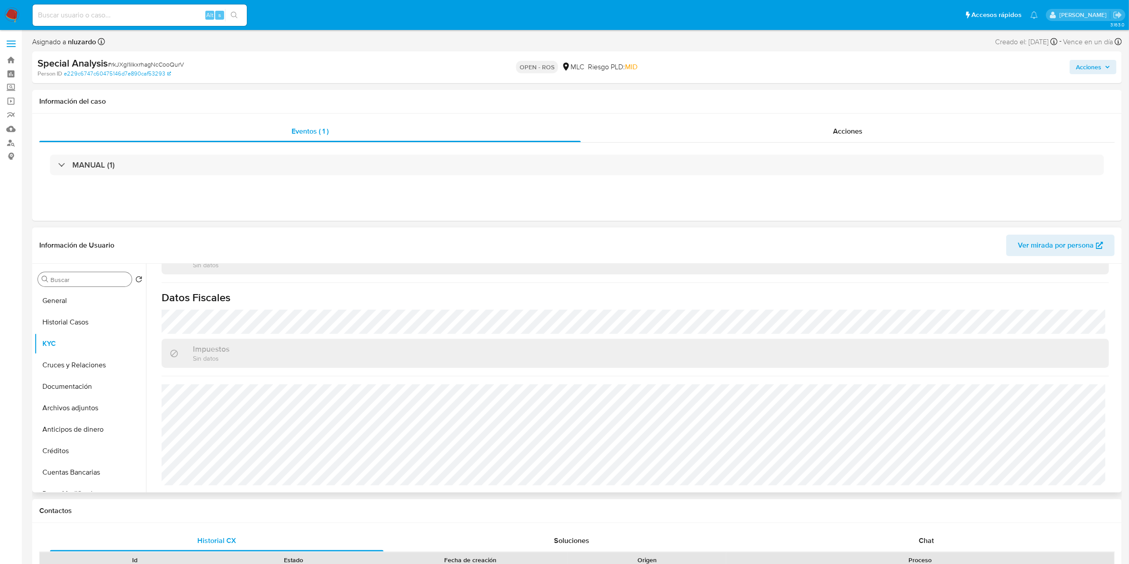
click at [68, 278] on input "Buscar" at bounding box center [89, 280] width 78 height 8
type input "direc"
click at [56, 319] on button "Direcciones" at bounding box center [86, 321] width 105 height 21
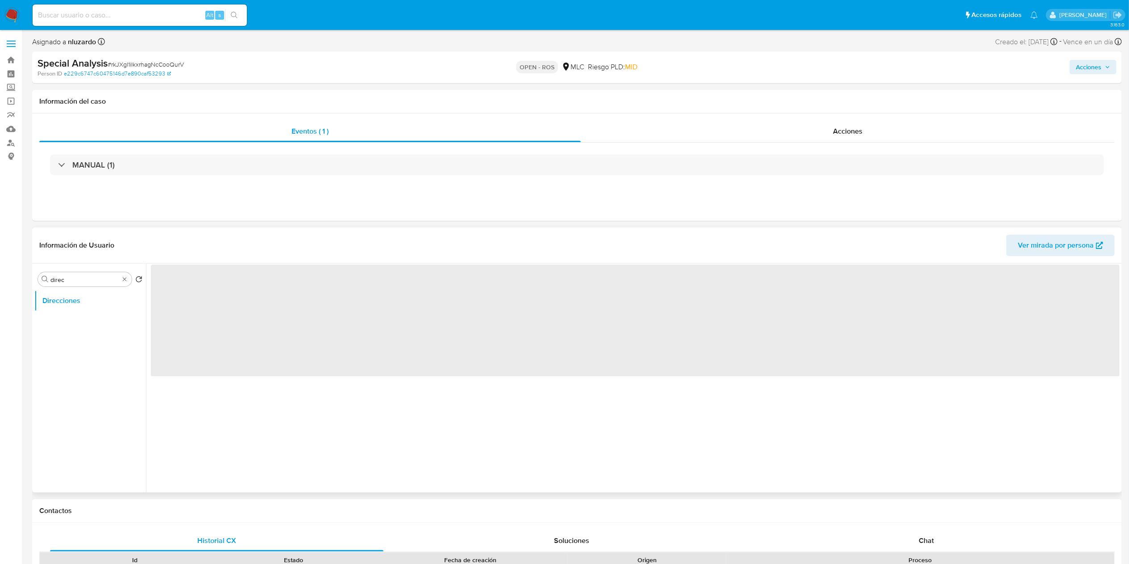
scroll to position [0, 0]
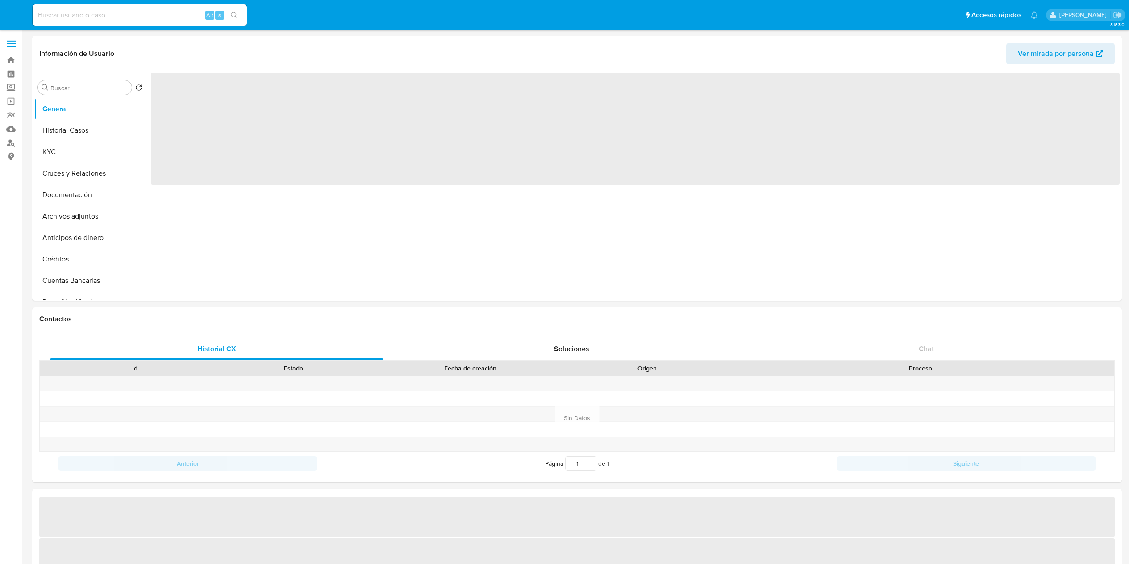
select select "10"
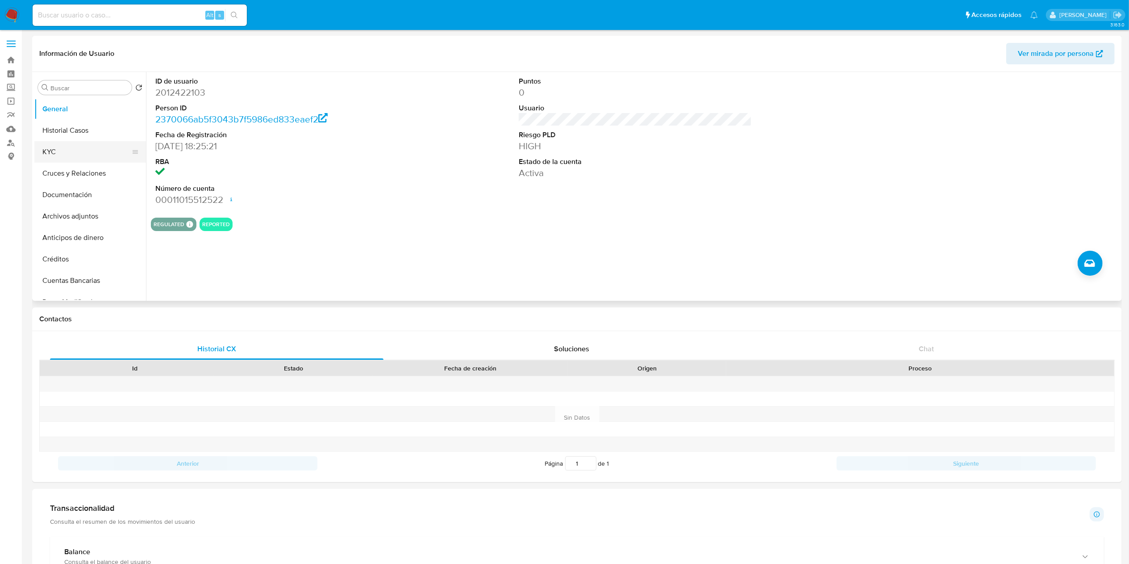
click at [54, 152] on button "KYC" at bounding box center [86, 151] width 105 height 21
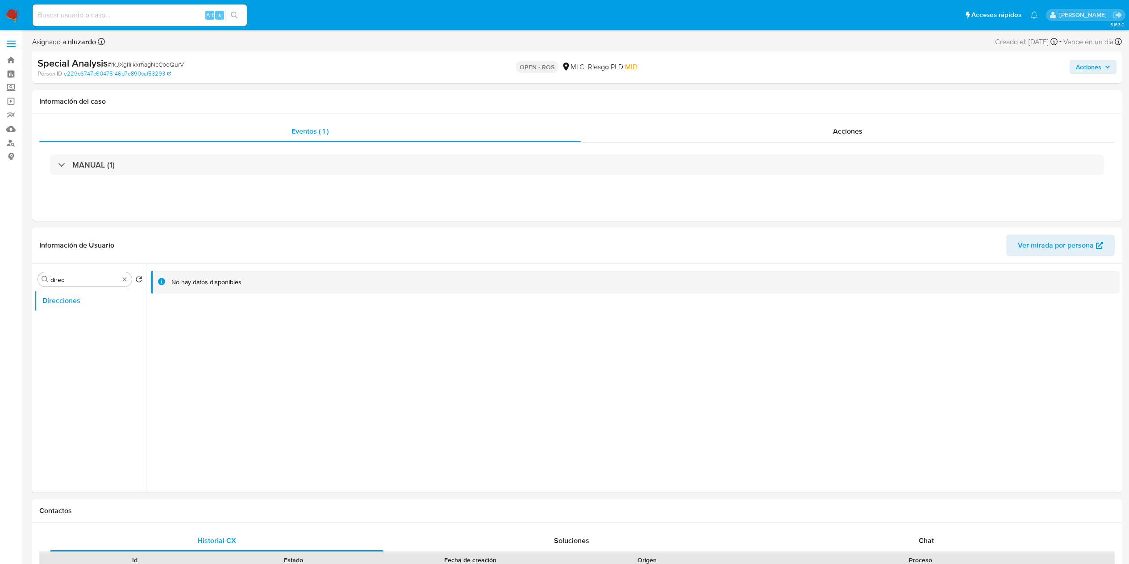
select select "10"
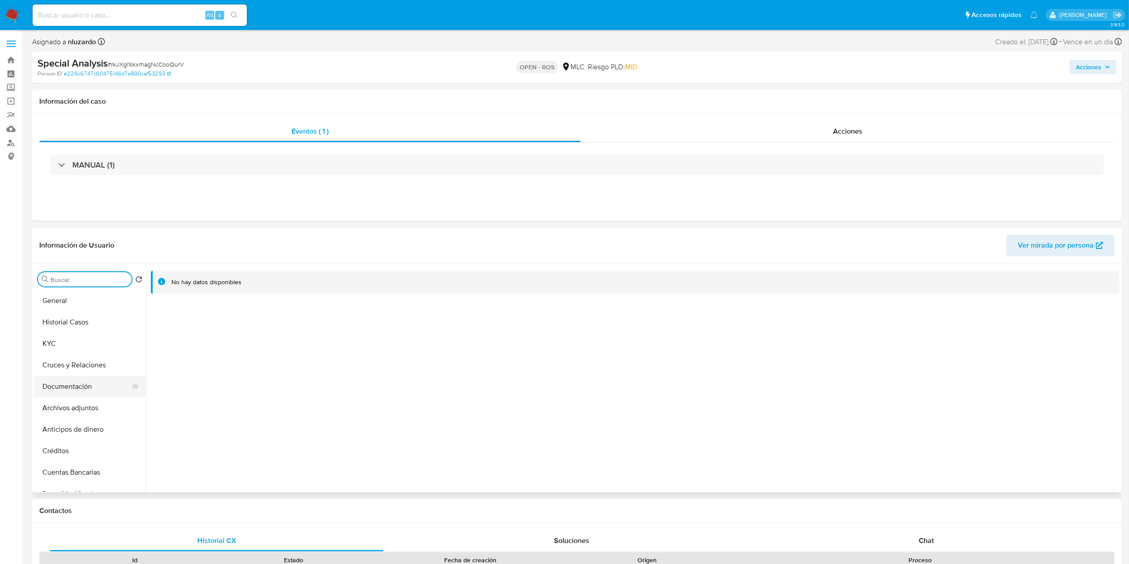
click at [88, 380] on button "Documentación" at bounding box center [86, 386] width 105 height 21
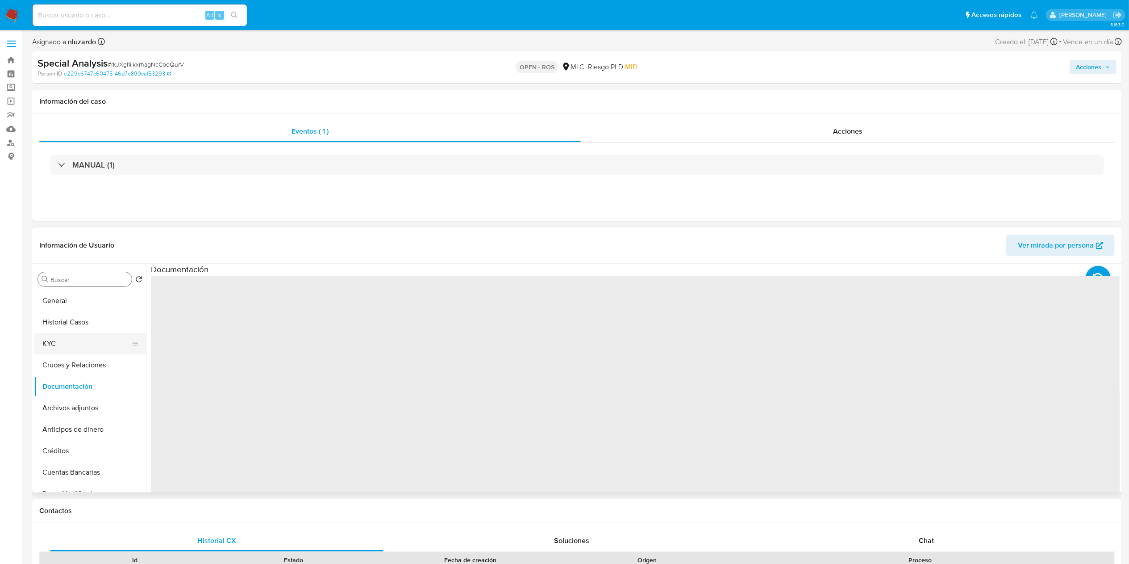
click at [82, 348] on button "KYC" at bounding box center [86, 343] width 105 height 21
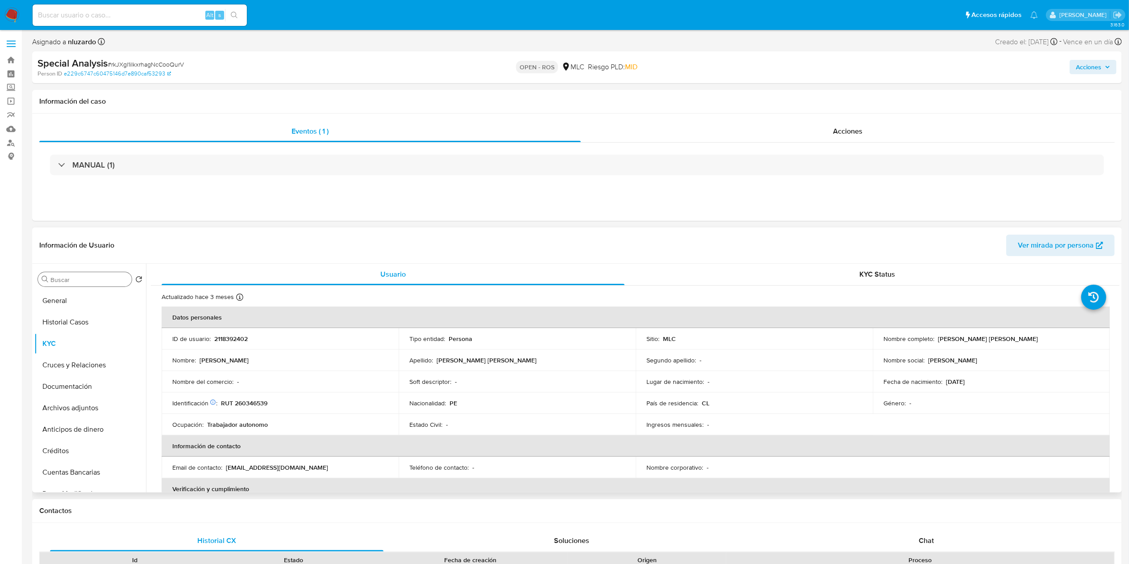
click at [947, 339] on p "[PERSON_NAME] [PERSON_NAME]" at bounding box center [988, 338] width 100 height 8
drag, startPoint x: 1002, startPoint y: 339, endPoint x: 1013, endPoint y: 339, distance: 10.7
click at [1013, 339] on div "Nombre completo : [PERSON_NAME] [PERSON_NAME]" at bounding box center [992, 338] width 216 height 8
copy p "[PERSON_NAME] [PERSON_NAME]"
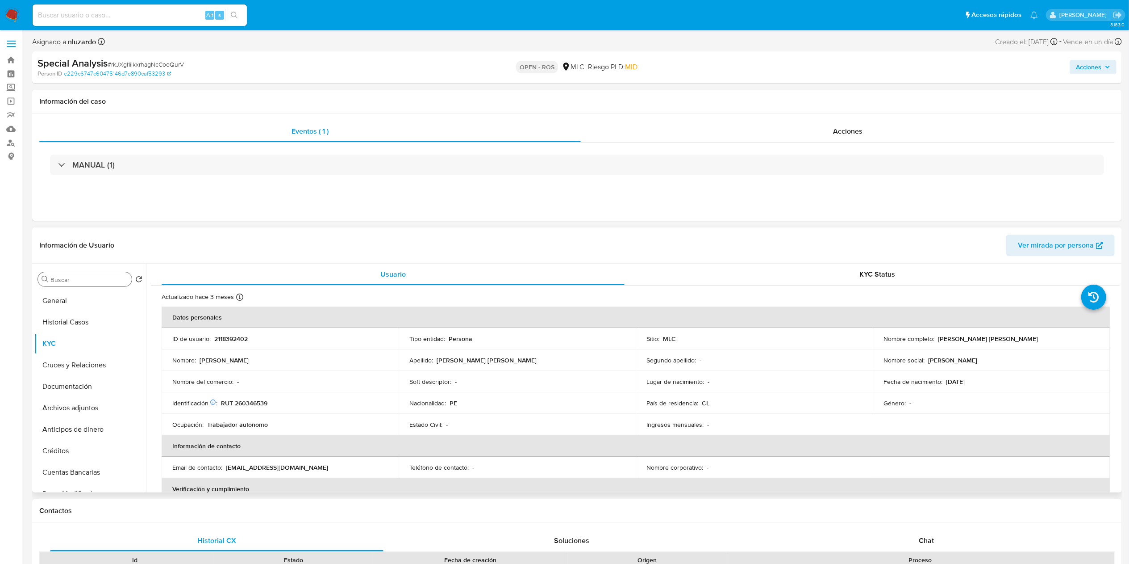
click at [240, 400] on p "RUT 260346539" at bounding box center [244, 403] width 46 height 8
copy p "260346539"
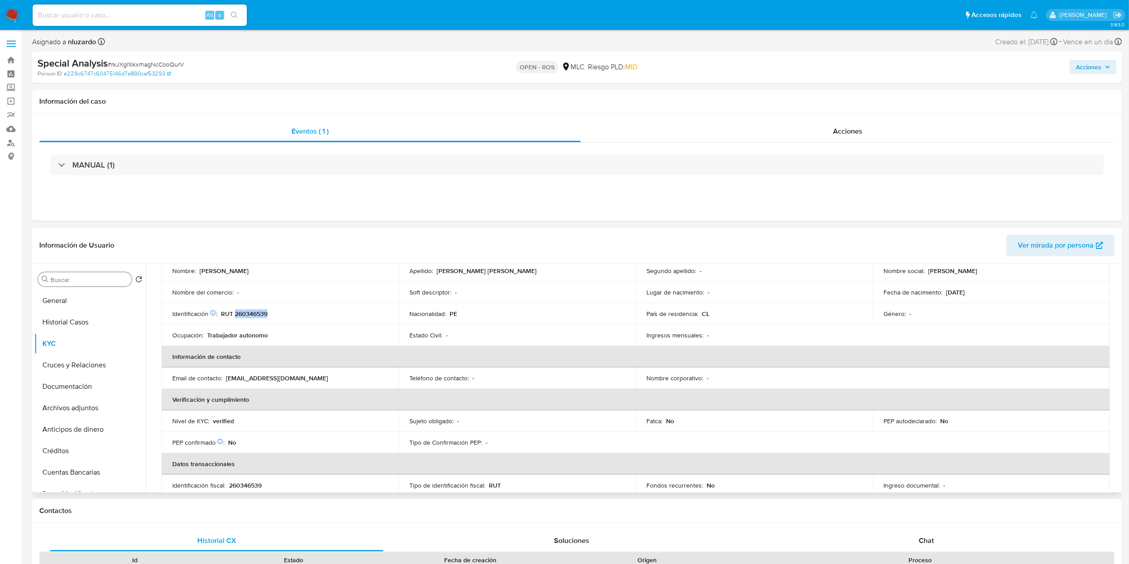
scroll to position [179, 0]
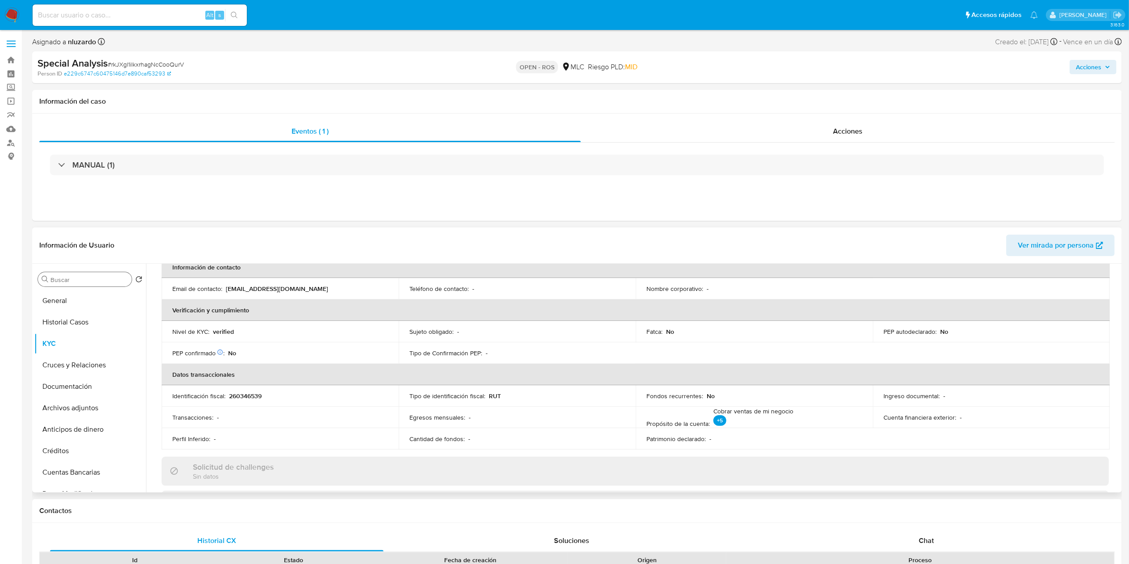
click at [273, 286] on p "nathalyraymundo98@gmail.com" at bounding box center [277, 288] width 102 height 8
copy p "nathalyraymundo98"
drag, startPoint x: 339, startPoint y: 294, endPoint x: 242, endPoint y: 293, distance: 96.5
click at [243, 293] on td "Email de contacto : nathalyraymundo98@gmail.com" at bounding box center [280, 288] width 237 height 21
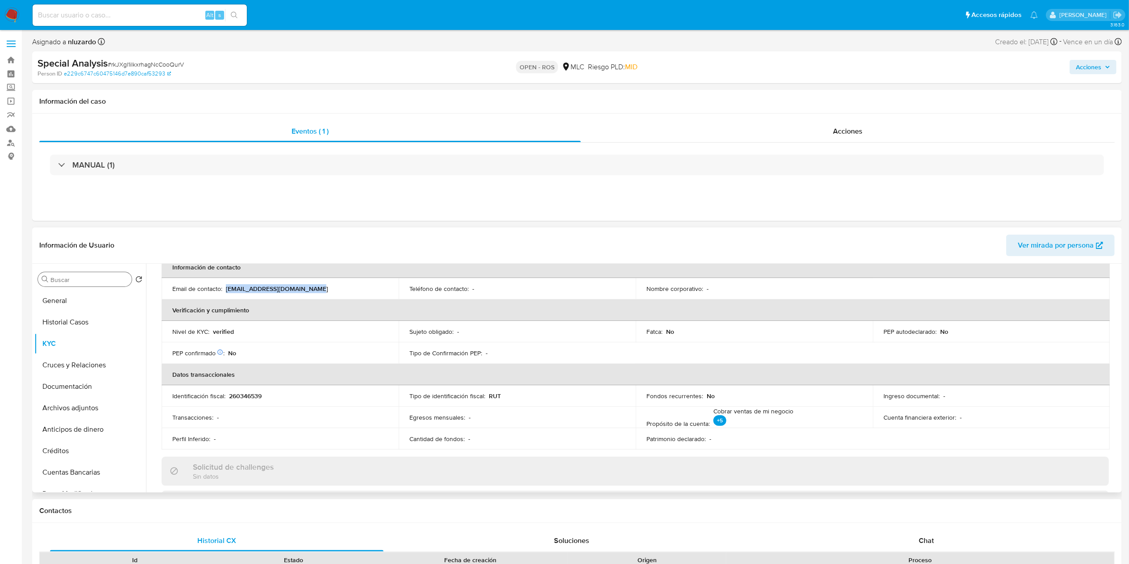
drag, startPoint x: 226, startPoint y: 291, endPoint x: 324, endPoint y: 291, distance: 98.2
click at [324, 291] on div "Email de contacto : nathalyraymundo98@gmail.com" at bounding box center [280, 288] width 216 height 8
copy p "nathalyraymundo98@gmail.com"
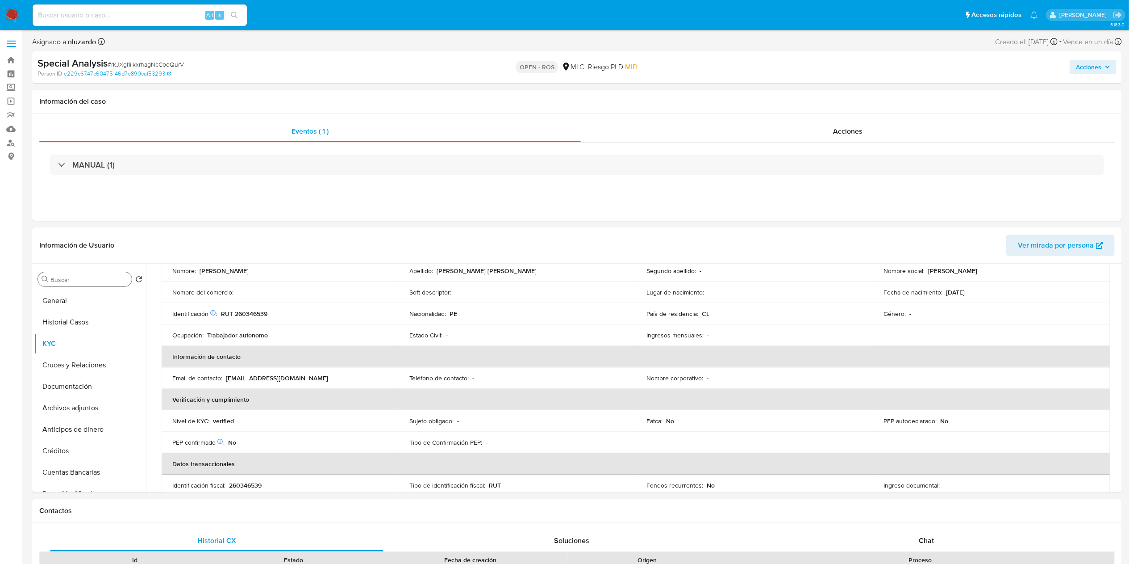
click at [83, 278] on input "direc" at bounding box center [89, 280] width 78 height 8
type input "AD"
click at [86, 318] on button "Archivos adjuntos" at bounding box center [86, 321] width 105 height 21
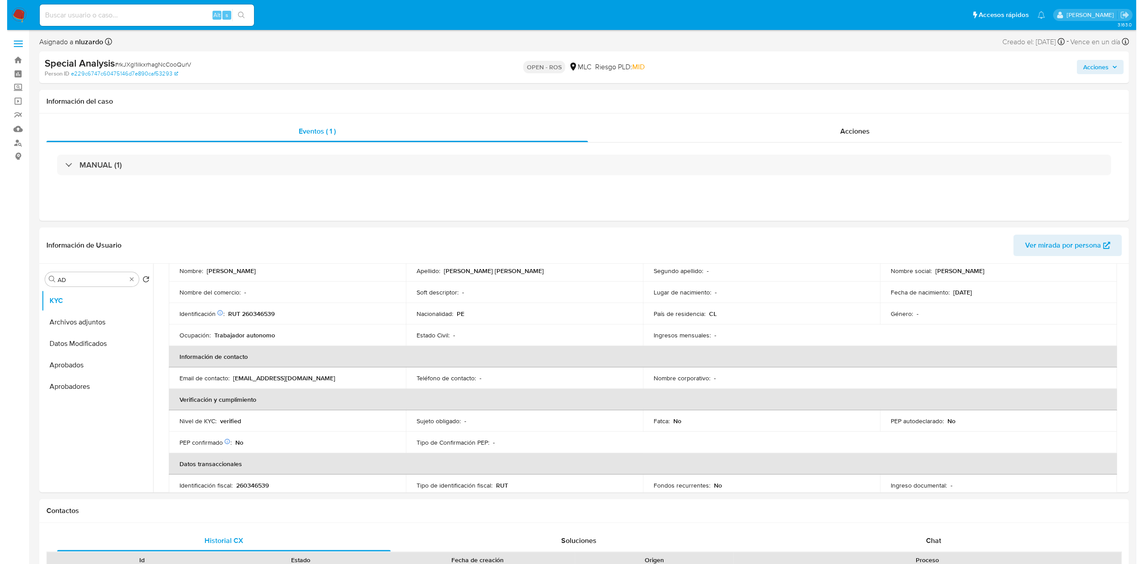
scroll to position [0, 0]
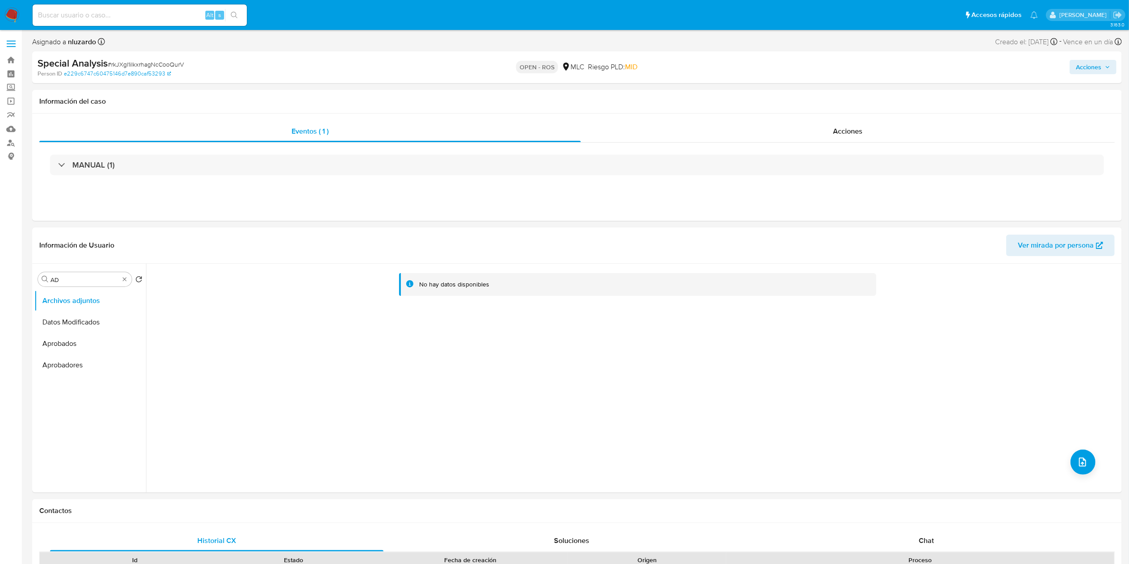
click at [371, 391] on div "No hay datos disponibles" at bounding box center [633, 377] width 974 height 229
click at [1079, 469] on button "upload-file" at bounding box center [1083, 461] width 25 height 25
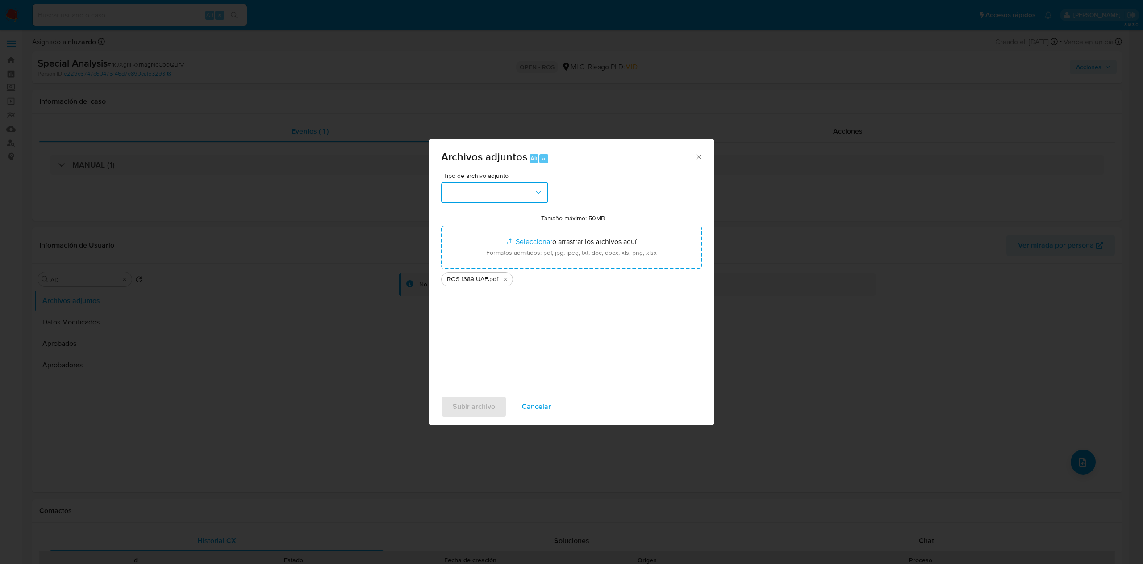
click at [535, 195] on icon "button" at bounding box center [538, 192] width 9 height 9
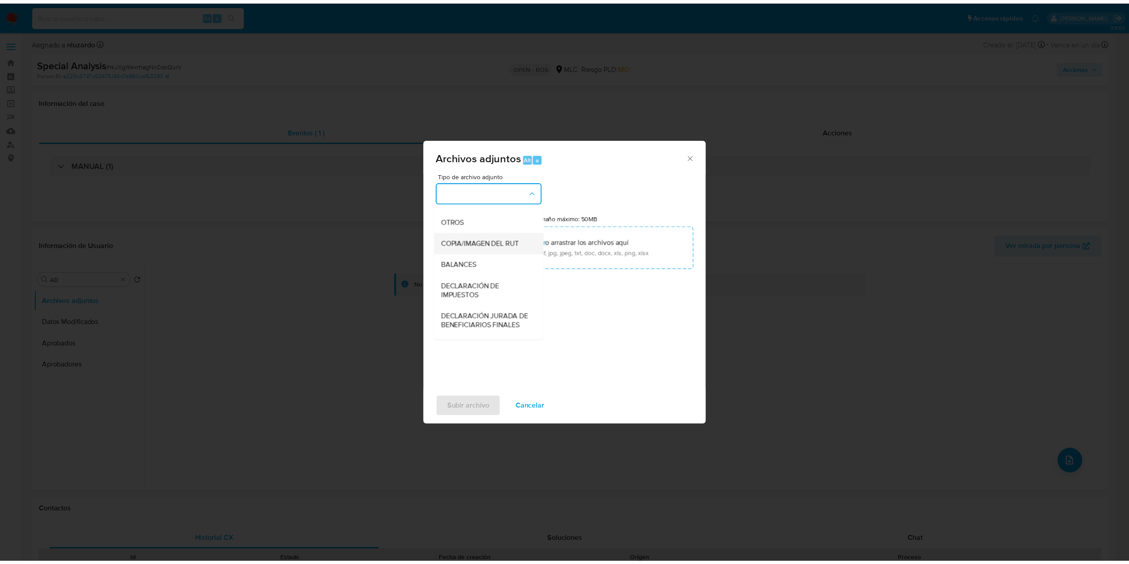
scroll to position [121, 0]
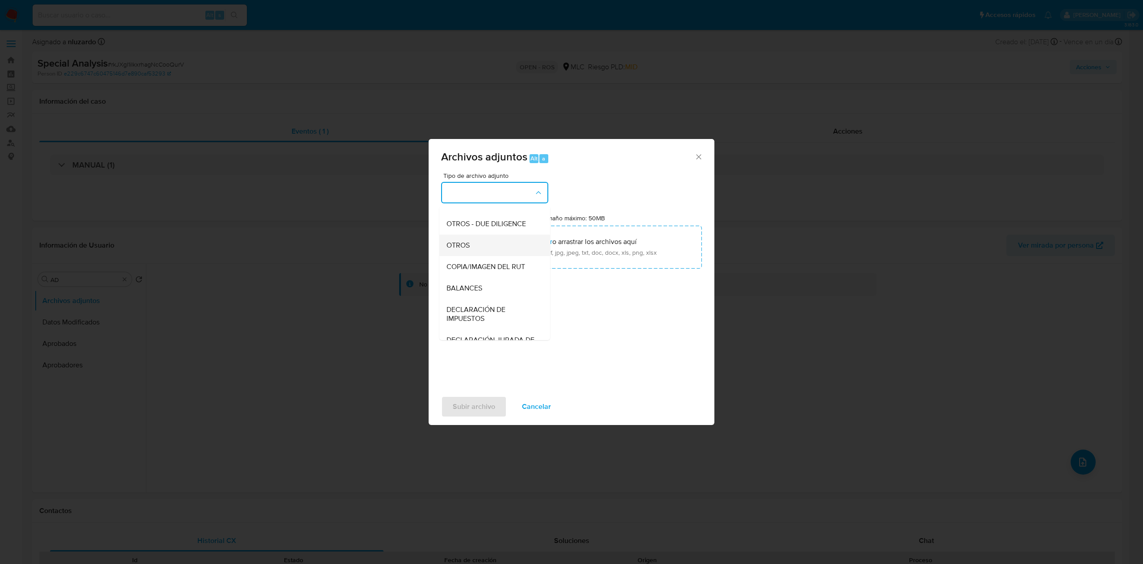
click at [474, 256] on div "OTROS" at bounding box center [492, 244] width 91 height 21
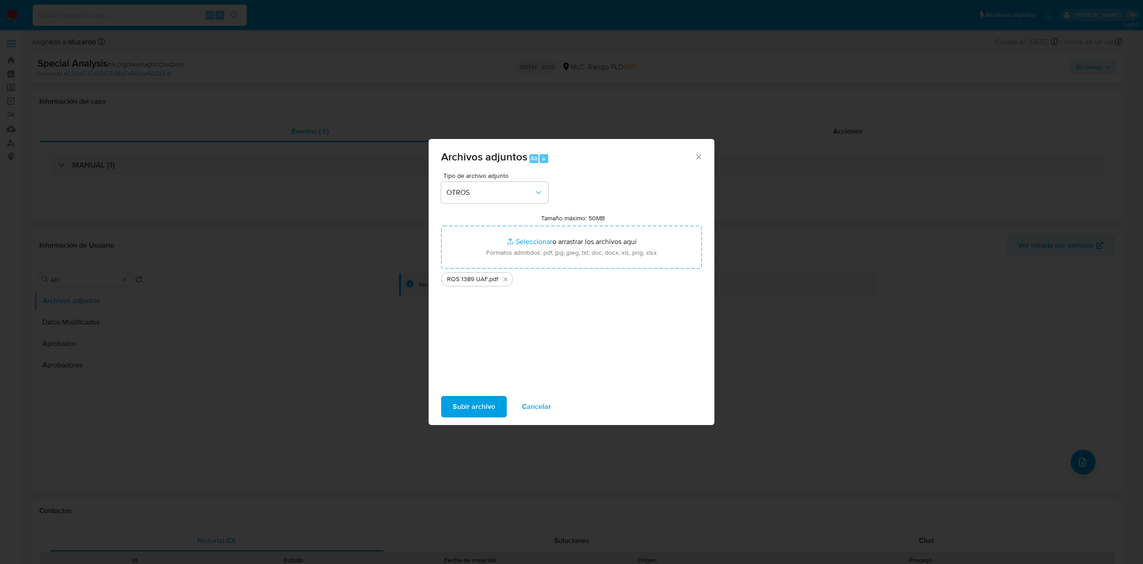
click at [465, 405] on span "Subir archivo" at bounding box center [474, 407] width 42 height 20
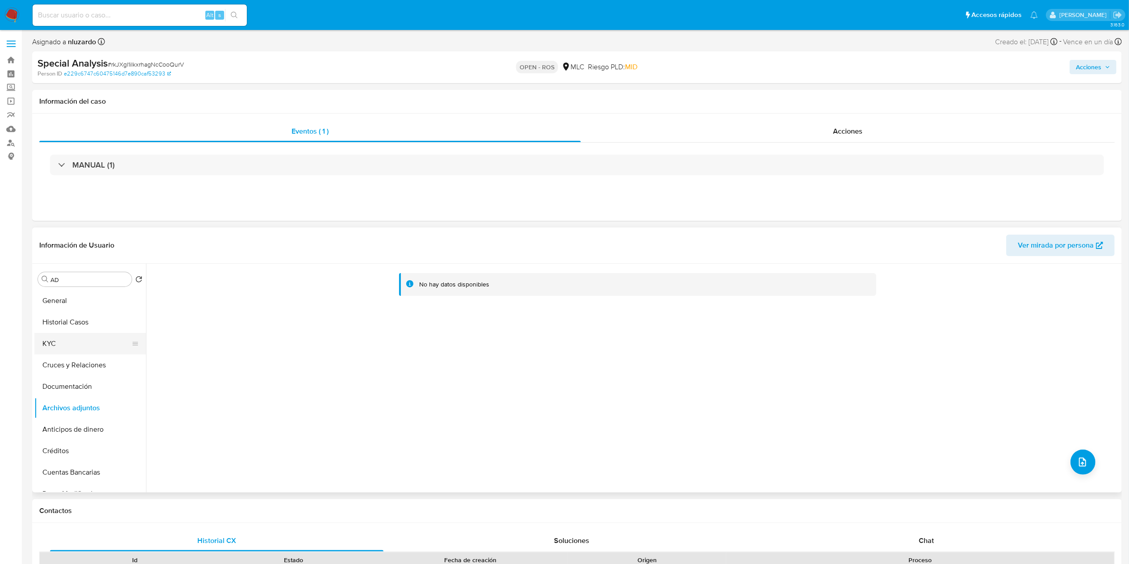
click at [87, 334] on button "KYC" at bounding box center [86, 343] width 105 height 21
click at [85, 337] on button "KYC" at bounding box center [86, 343] width 105 height 21
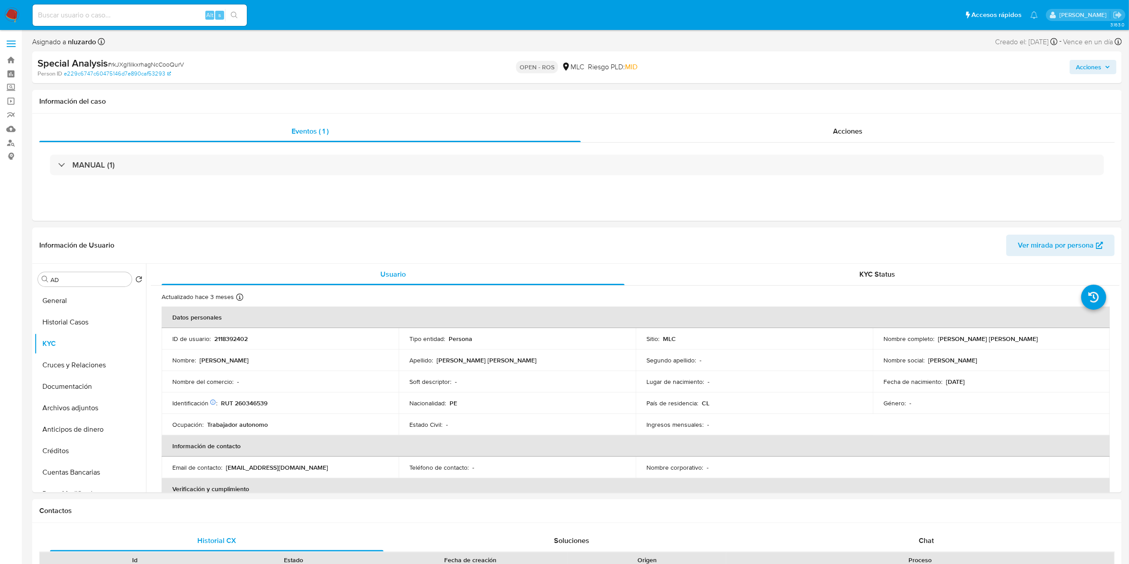
click at [1101, 66] on span "Acciones" at bounding box center [1088, 67] width 25 height 14
click at [863, 91] on span "Resolución del caso" at bounding box center [840, 95] width 64 height 10
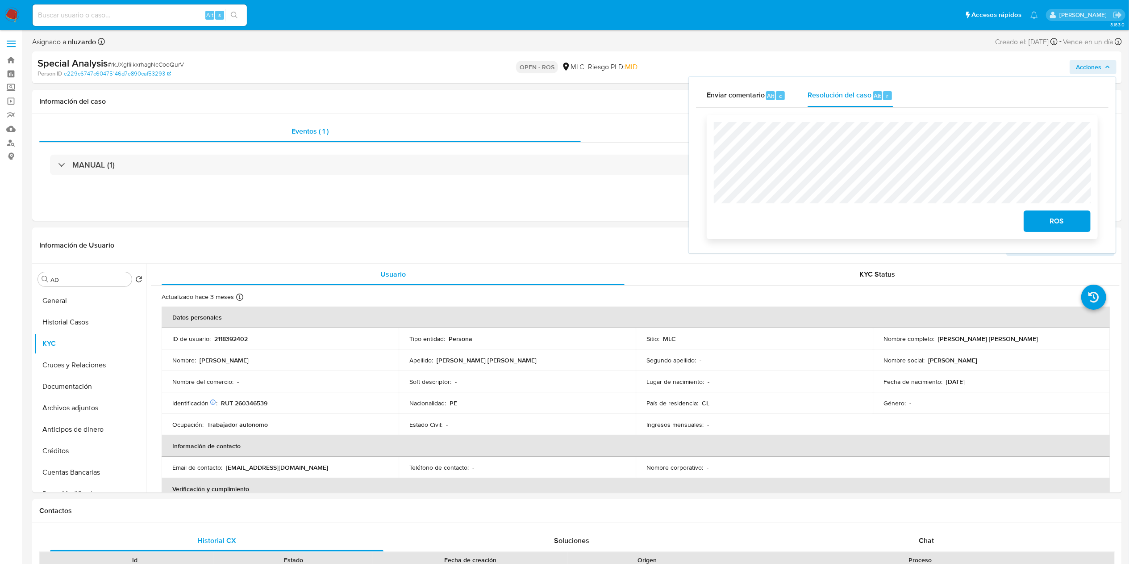
click at [899, 171] on div "ROS" at bounding box center [902, 177] width 377 height 110
click at [381, 259] on div "Información de Usuario Ver mirada por persona" at bounding box center [577, 245] width 1090 height 36
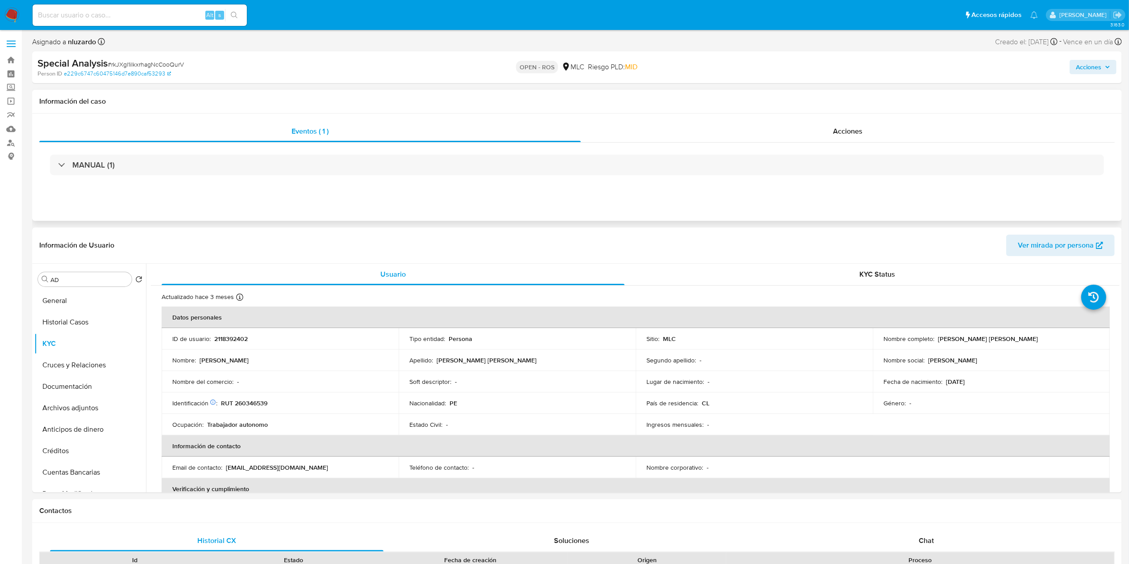
click at [808, 149] on div "MANUAL (1)" at bounding box center [577, 164] width 1076 height 45
click at [811, 144] on div "MANUAL (1)" at bounding box center [577, 164] width 1076 height 45
click at [812, 132] on div "Acciones" at bounding box center [848, 131] width 534 height 21
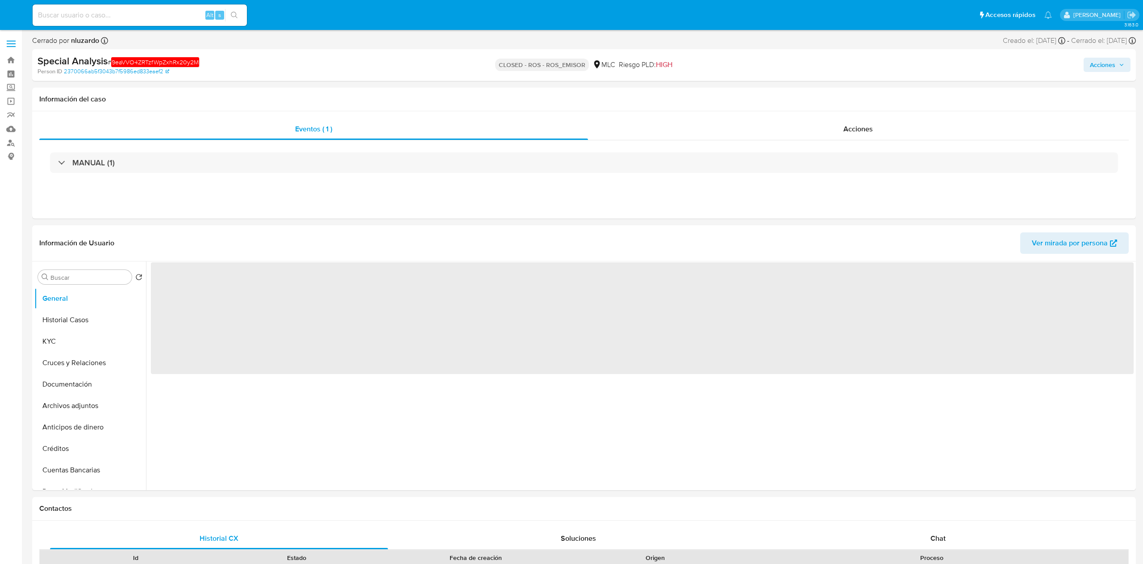
select select "10"
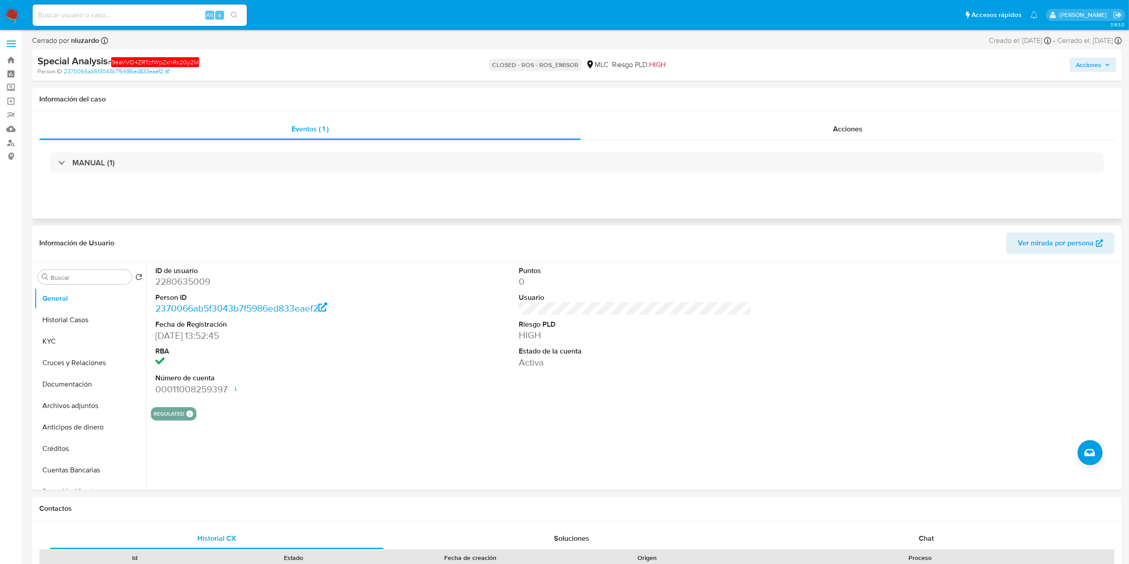
click at [864, 117] on div "Eventos ( 1 ) Acciones MANUAL (1)" at bounding box center [577, 164] width 1090 height 107
click at [847, 124] on span "Acciones" at bounding box center [847, 129] width 29 height 10
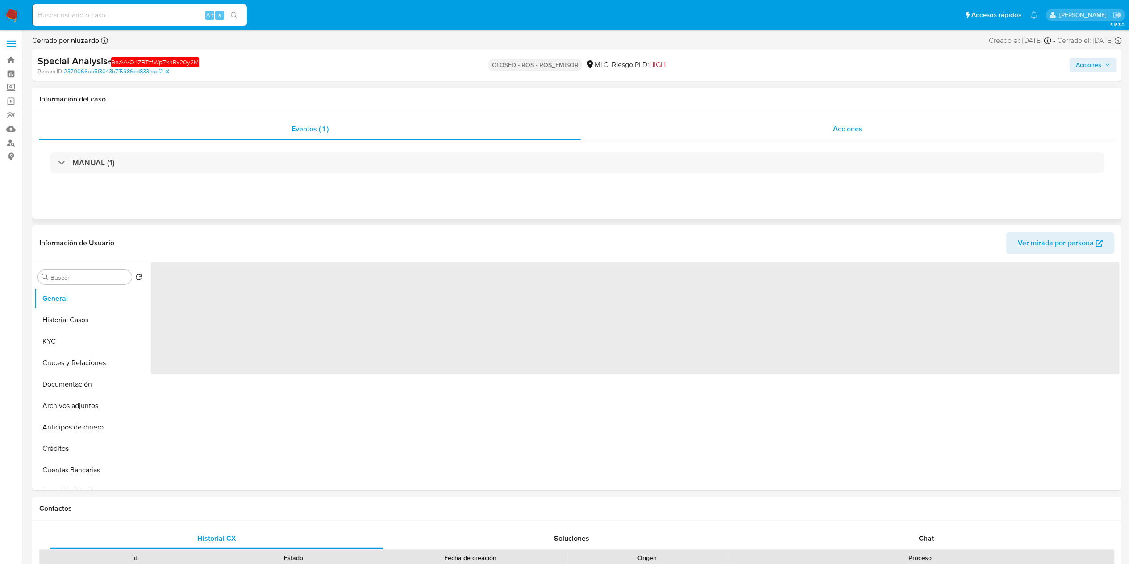
click at [820, 135] on div "Acciones" at bounding box center [848, 128] width 534 height 21
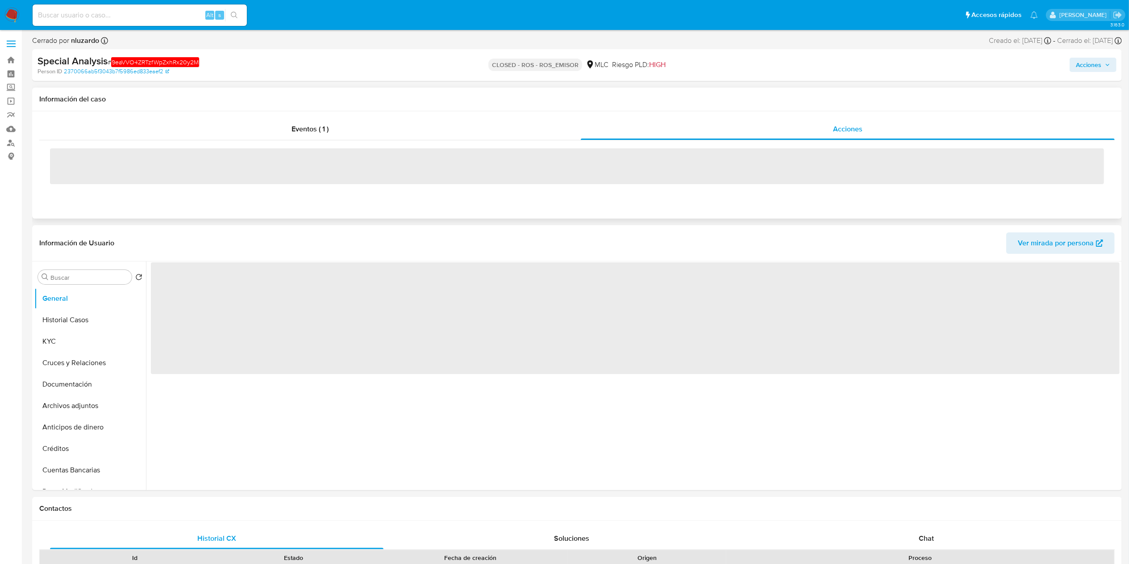
select select "10"
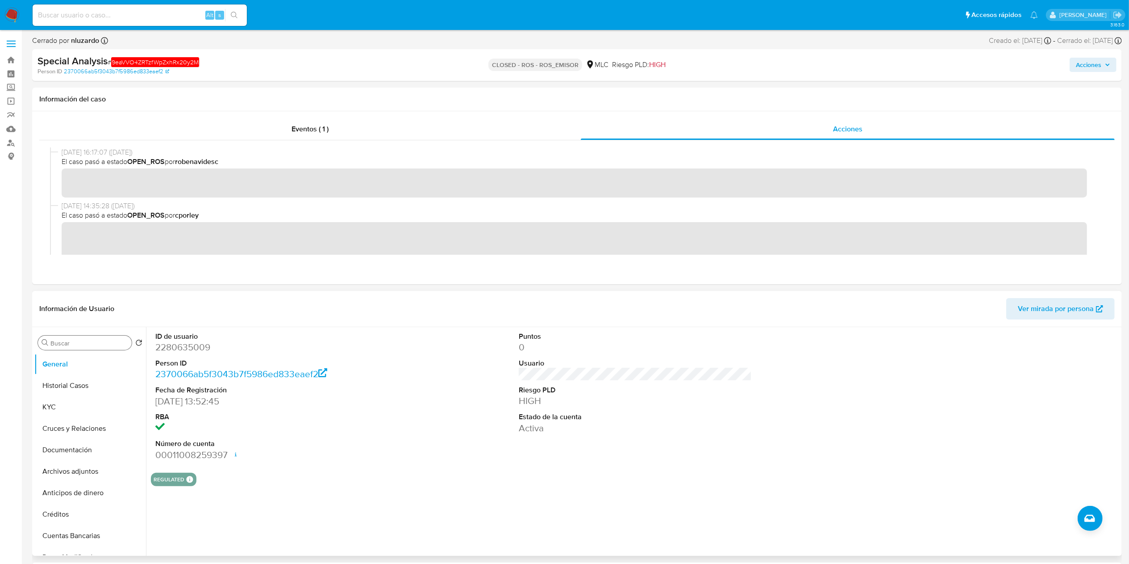
click at [71, 338] on div "Buscar" at bounding box center [85, 342] width 94 height 14
click at [72, 351] on div "Buscar Volver al orden por defecto General Historial Casos KYC Cruces y Relacio…" at bounding box center [90, 441] width 112 height 227
click at [77, 346] on input "Buscar" at bounding box center [89, 343] width 78 height 8
type input "AD"
click at [74, 386] on button "Archivos adjuntos" at bounding box center [86, 385] width 105 height 21
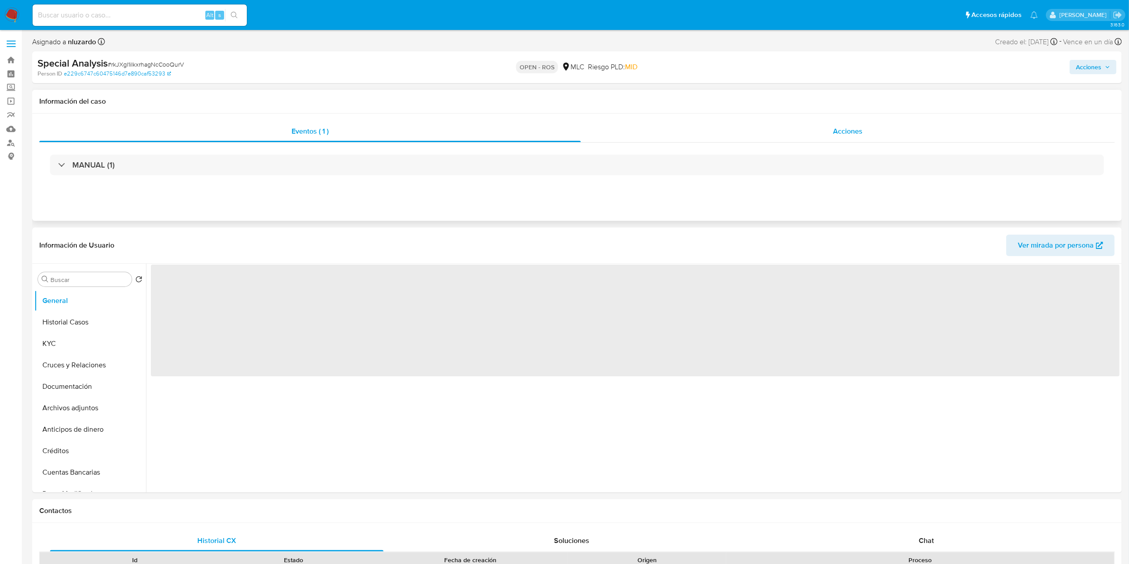
select select "10"
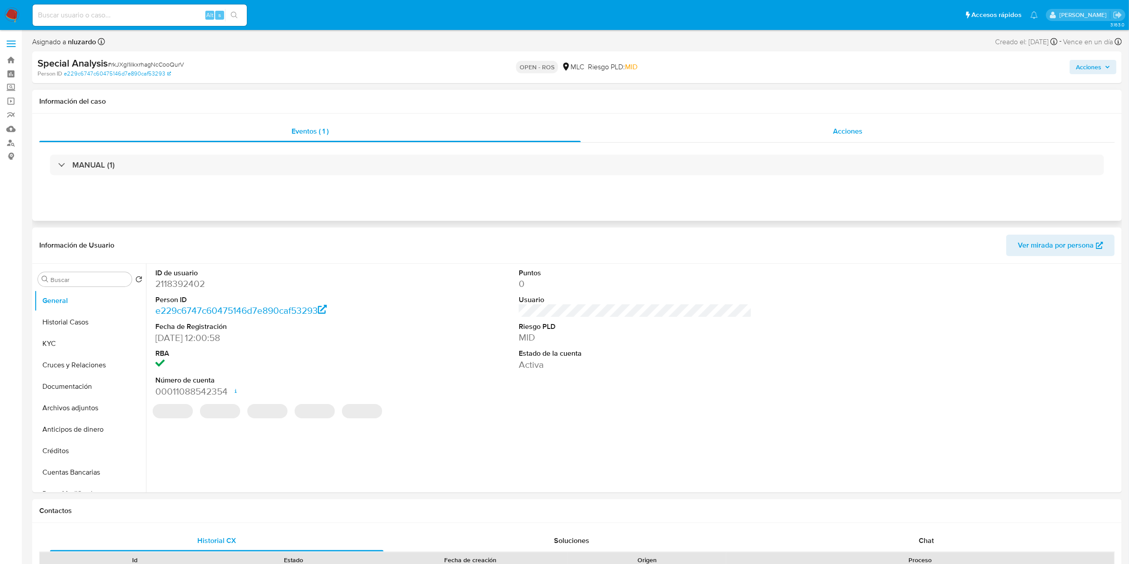
click at [837, 135] on span "Acciones" at bounding box center [847, 131] width 29 height 10
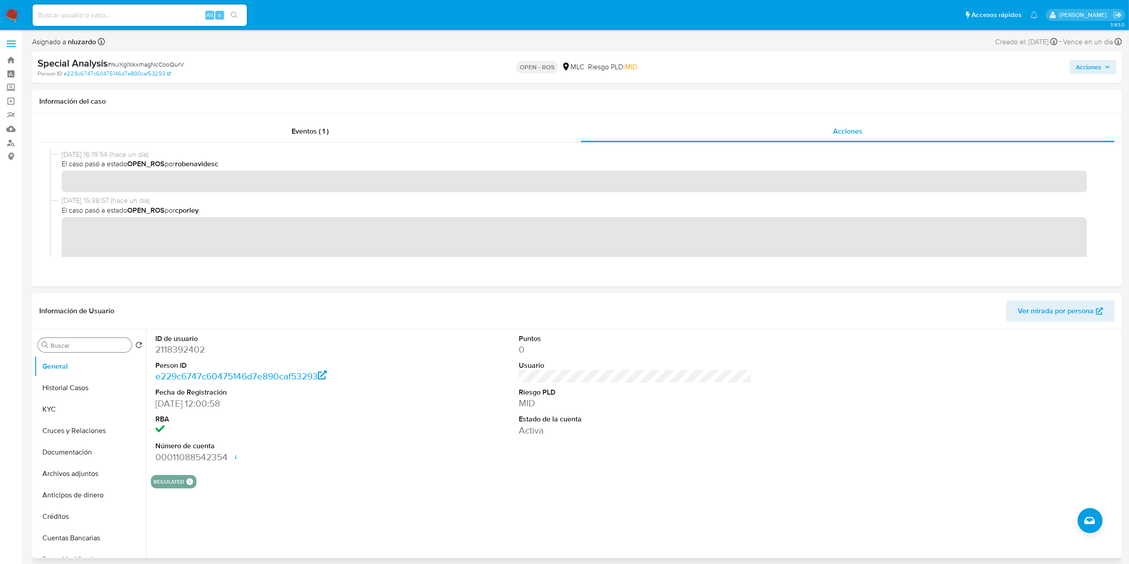
click at [78, 344] on input "Buscar" at bounding box center [89, 345] width 78 height 8
type input "AD"
click at [75, 390] on button "Archivos adjuntos" at bounding box center [86, 387] width 105 height 21
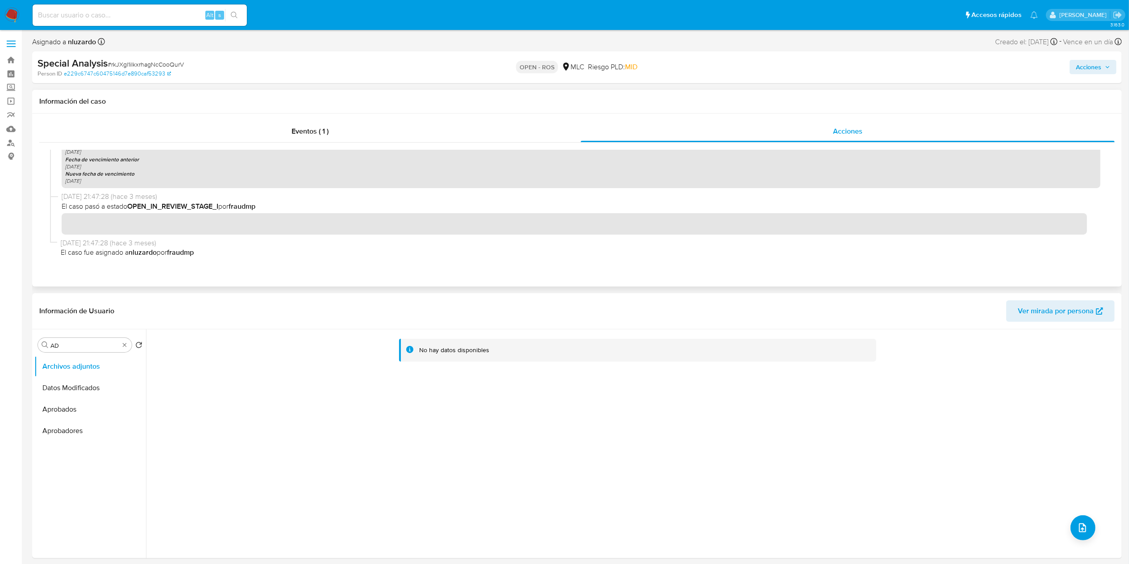
scroll to position [572, 0]
click at [127, 339] on div "Buscar AD" at bounding box center [85, 345] width 94 height 14
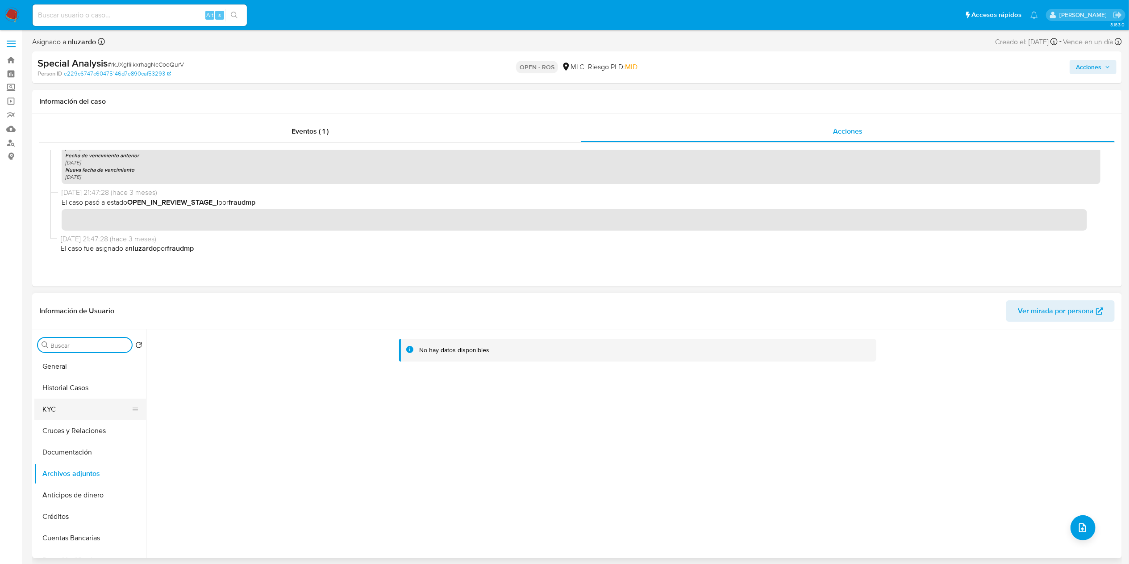
click at [79, 419] on button "KYC" at bounding box center [86, 408] width 105 height 21
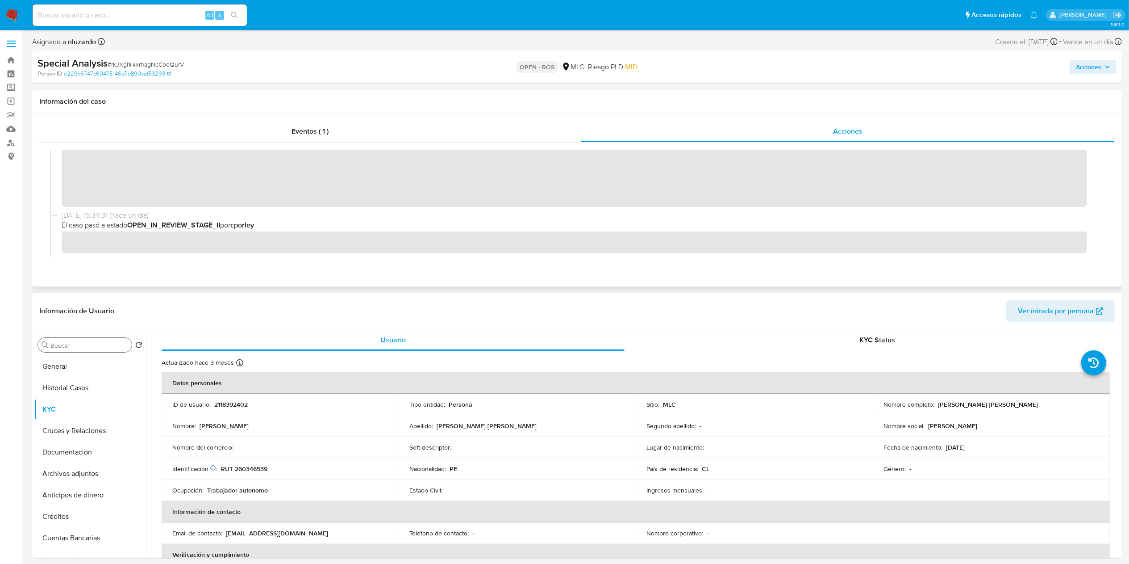
scroll to position [179, 0]
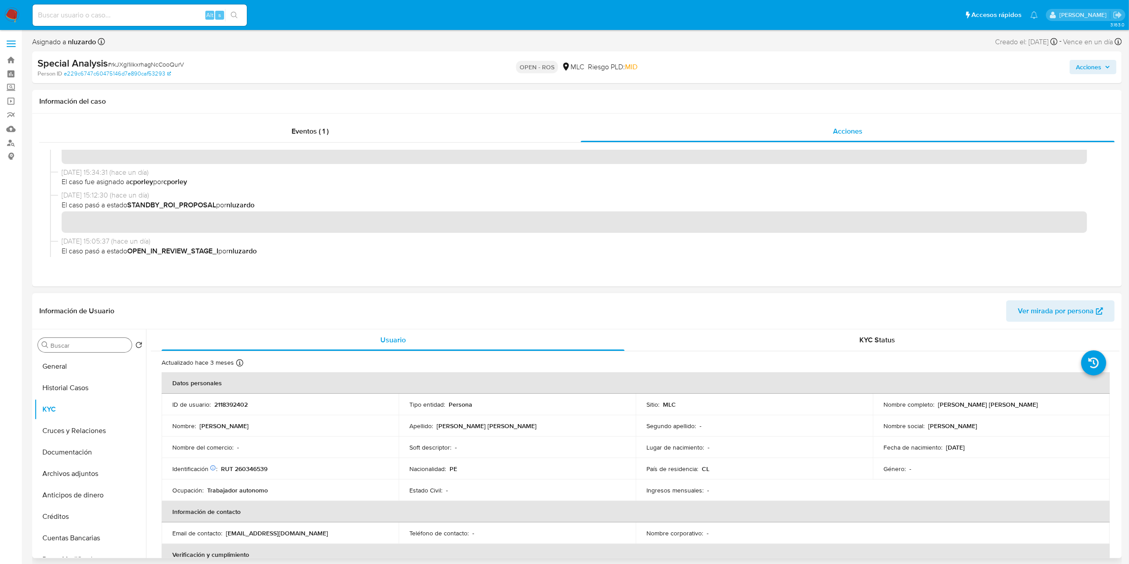
click at [57, 337] on div "Buscar Volver al orden por defecto General Historial Casos KYC Cruces y Relacio…" at bounding box center [90, 443] width 112 height 227
click at [54, 341] on div "Buscar" at bounding box center [85, 345] width 94 height 14
click at [61, 349] on input "Buscar" at bounding box center [89, 345] width 78 height 8
type input "AD"
click at [85, 387] on button "Archivos adjuntos" at bounding box center [86, 387] width 105 height 21
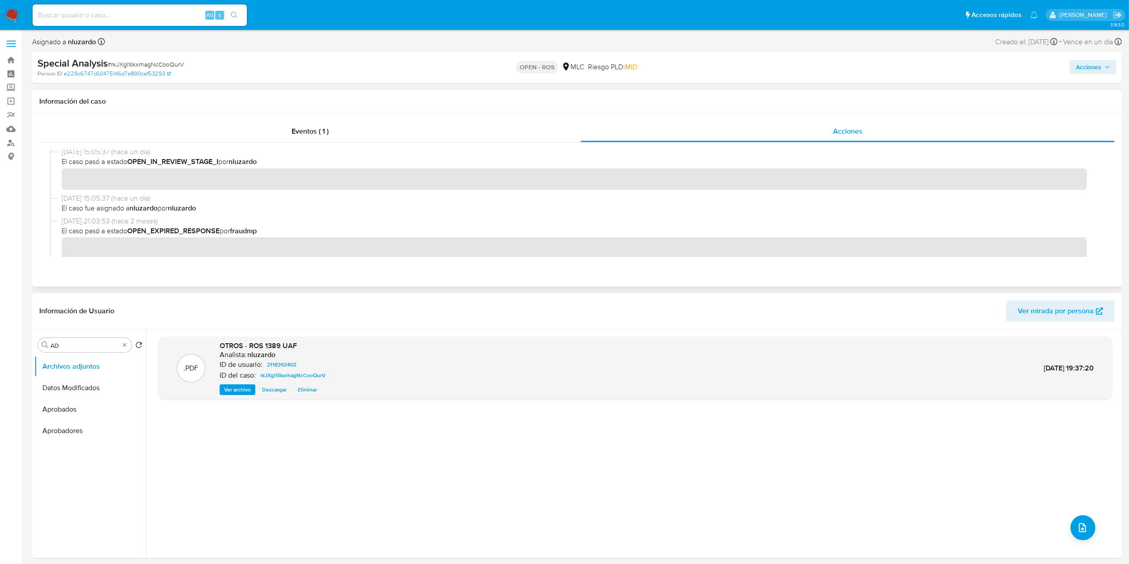
scroll to position [0, 0]
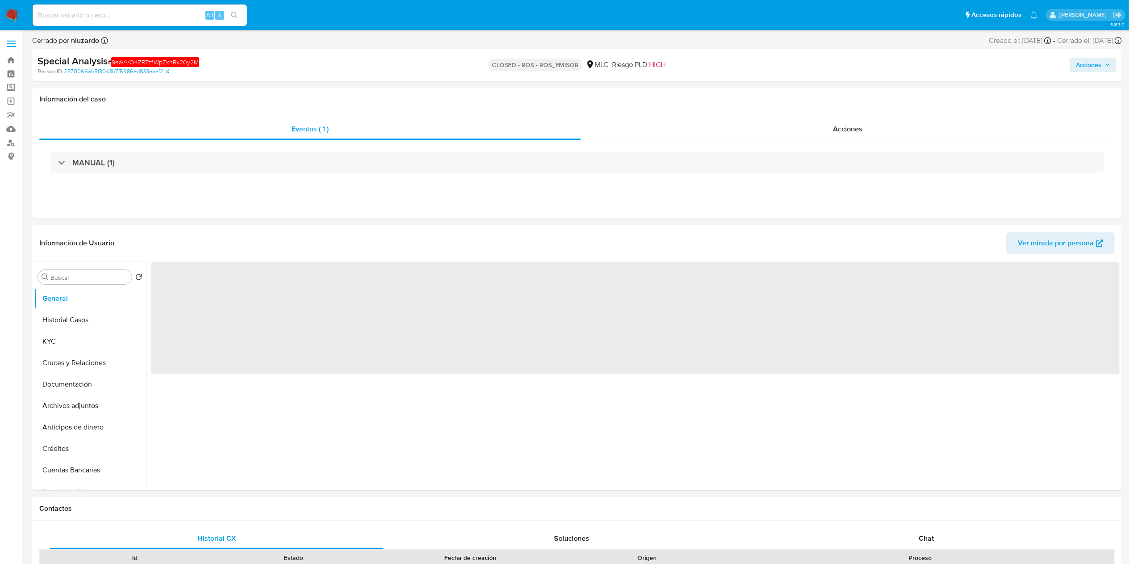
select select "10"
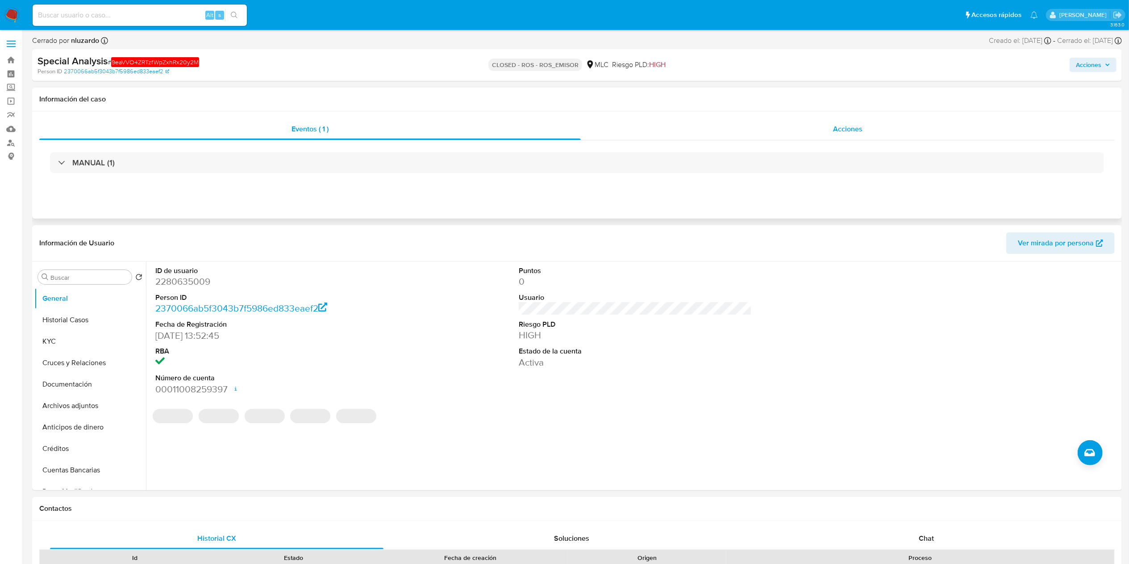
click at [816, 131] on div "Acciones" at bounding box center [848, 128] width 534 height 21
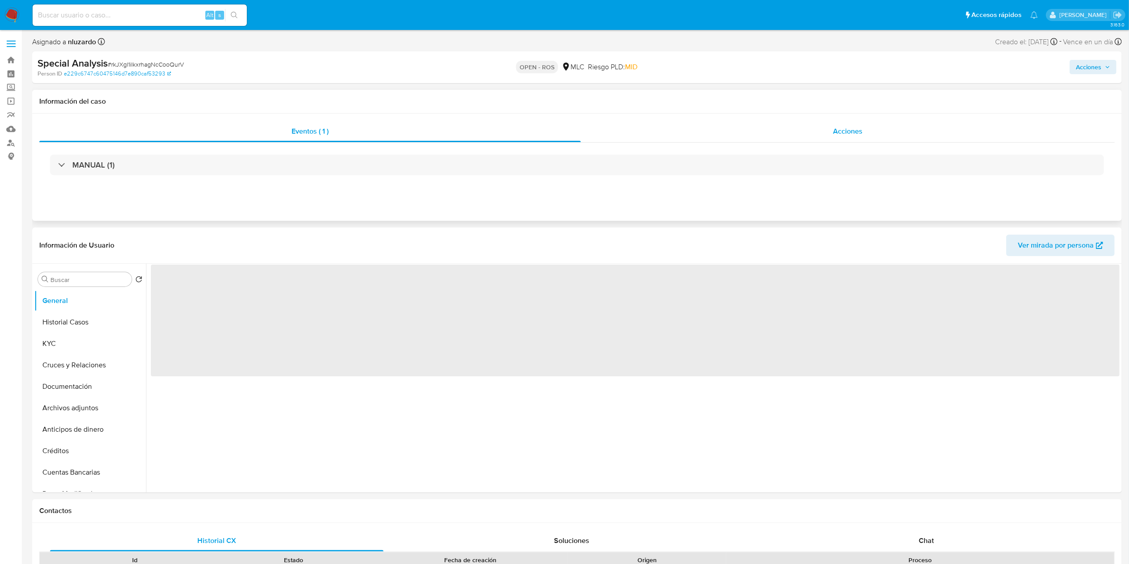
select select "10"
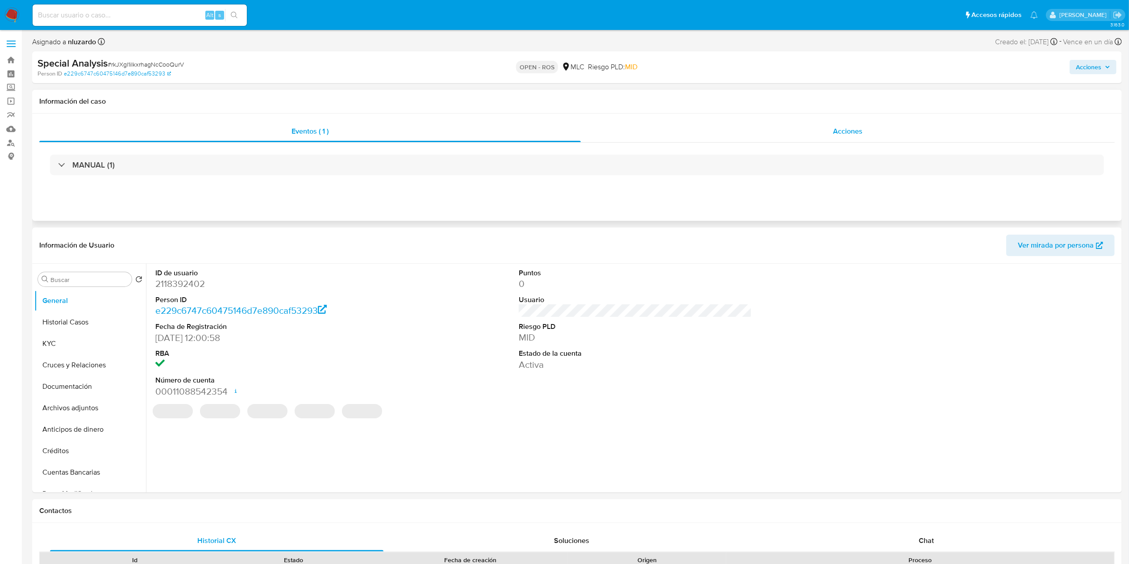
click at [858, 127] on span "Acciones" at bounding box center [847, 131] width 29 height 10
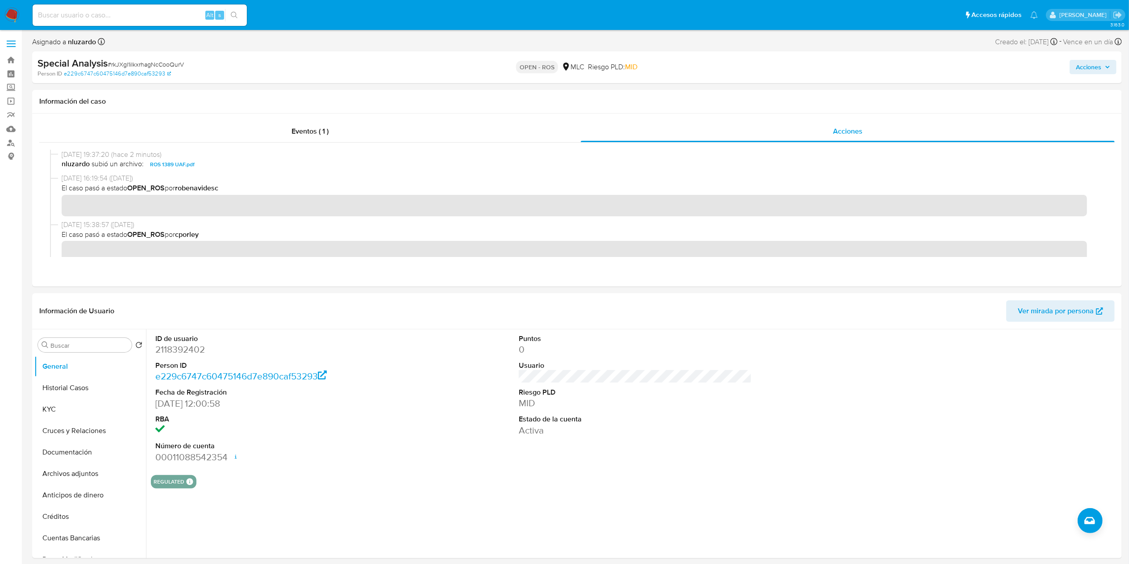
click at [1108, 69] on icon "button" at bounding box center [1107, 66] width 5 height 5
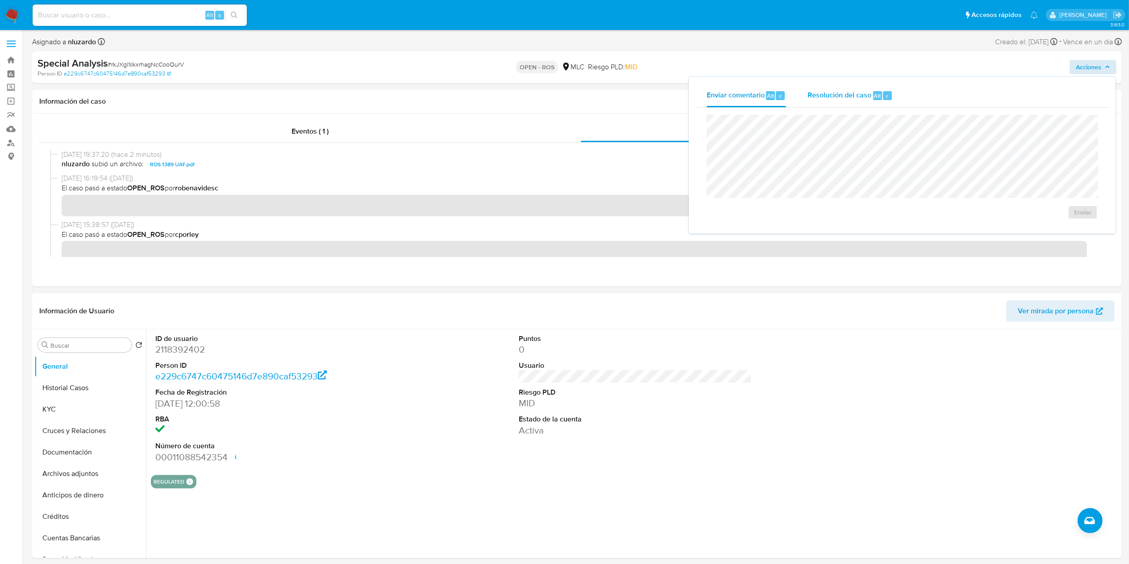
click at [824, 96] on span "Resolución del caso" at bounding box center [840, 95] width 64 height 10
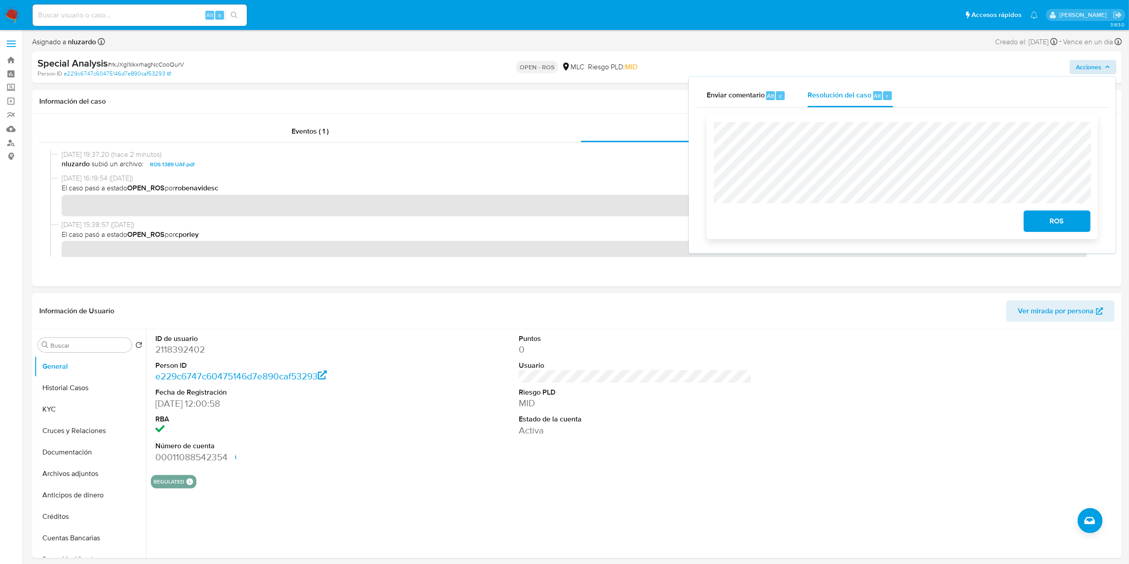
click at [1078, 218] on span "ROS" at bounding box center [1058, 221] width 44 height 20
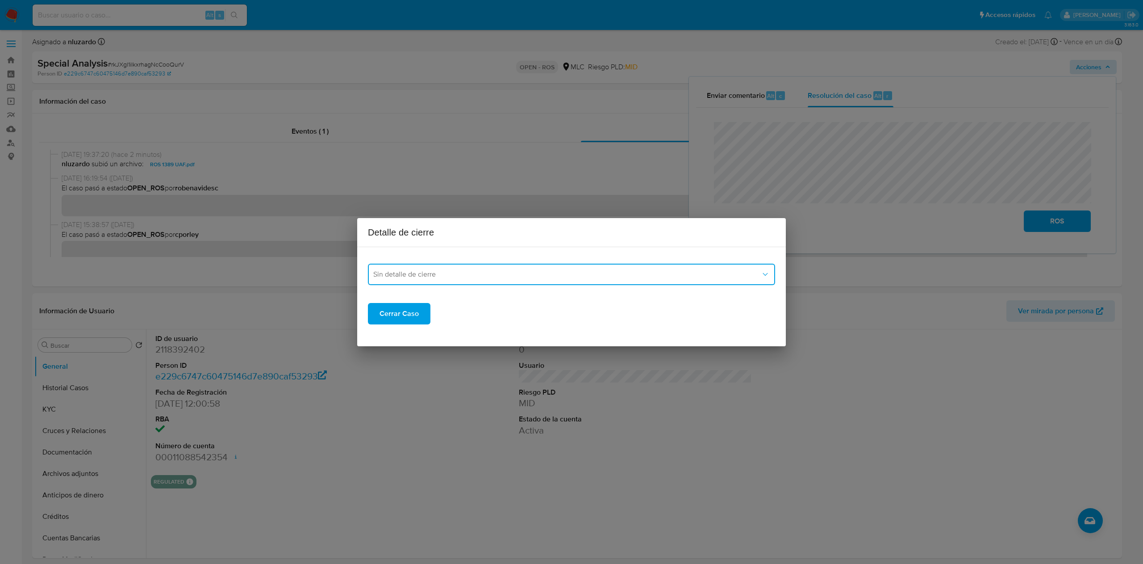
click at [443, 279] on button "Sin detalle de cierre" at bounding box center [571, 273] width 407 height 21
click at [422, 316] on div "ROS_EMISOR" at bounding box center [571, 319] width 397 height 21
click at [385, 314] on span "Cerrar Caso" at bounding box center [399, 314] width 39 height 20
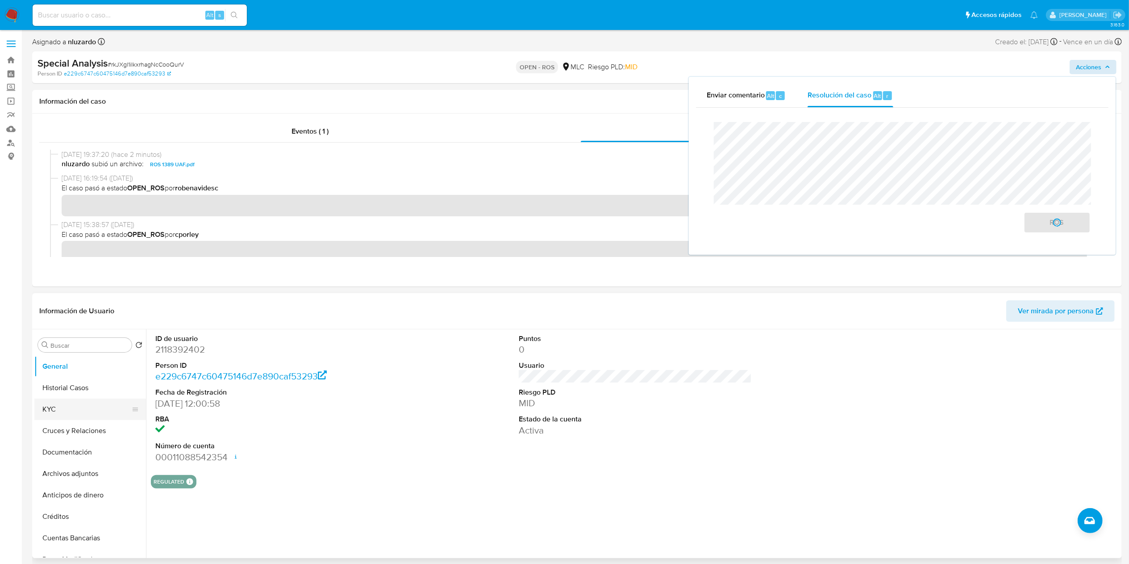
click at [66, 408] on button "KYC" at bounding box center [86, 408] width 105 height 21
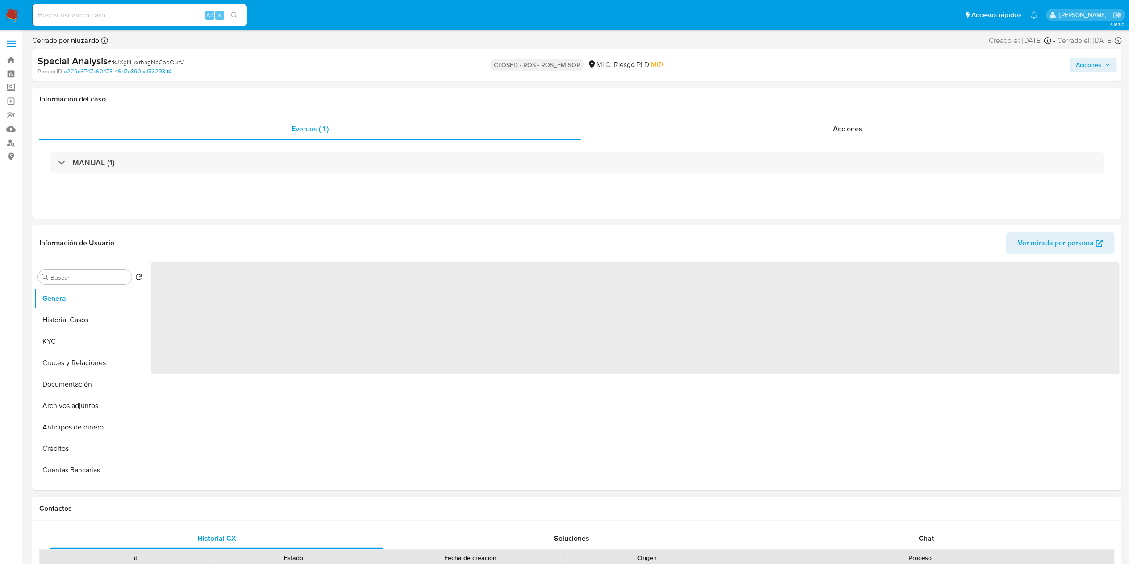
select select "10"
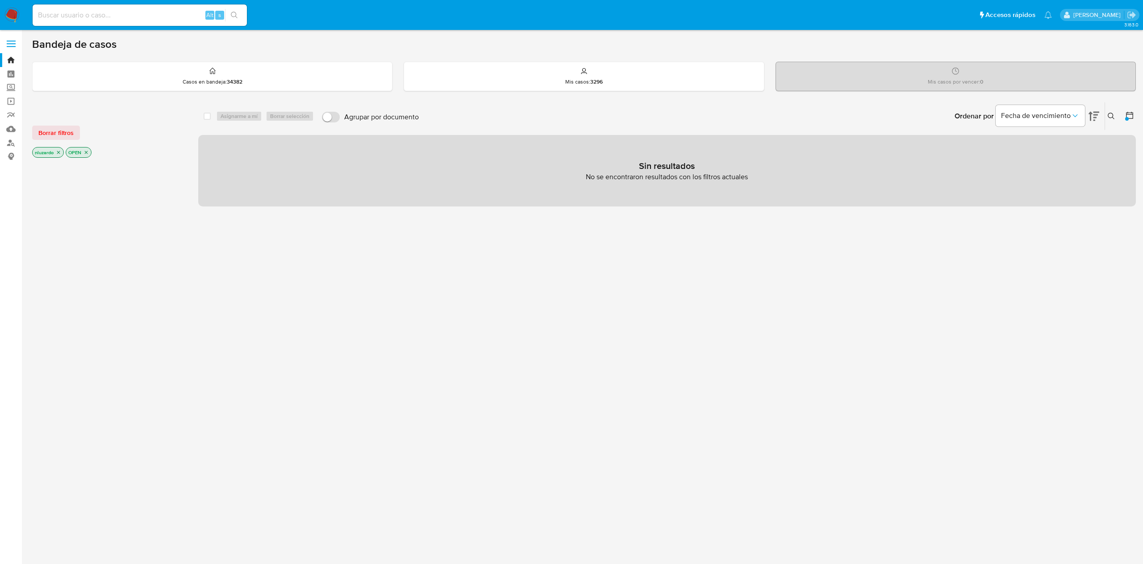
click at [1125, 119] on div at bounding box center [1128, 116] width 16 height 28
click at [1126, 109] on div at bounding box center [1128, 116] width 16 height 28
click at [1133, 114] on icon at bounding box center [1129, 115] width 9 height 9
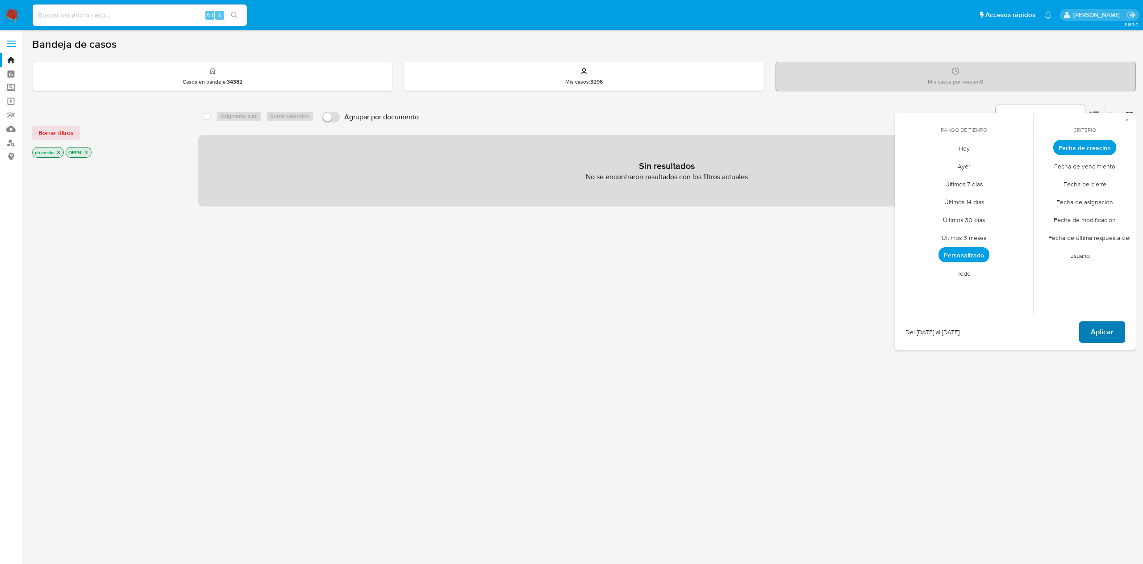
click at [1096, 337] on span "Aplicar" at bounding box center [1102, 332] width 23 height 20
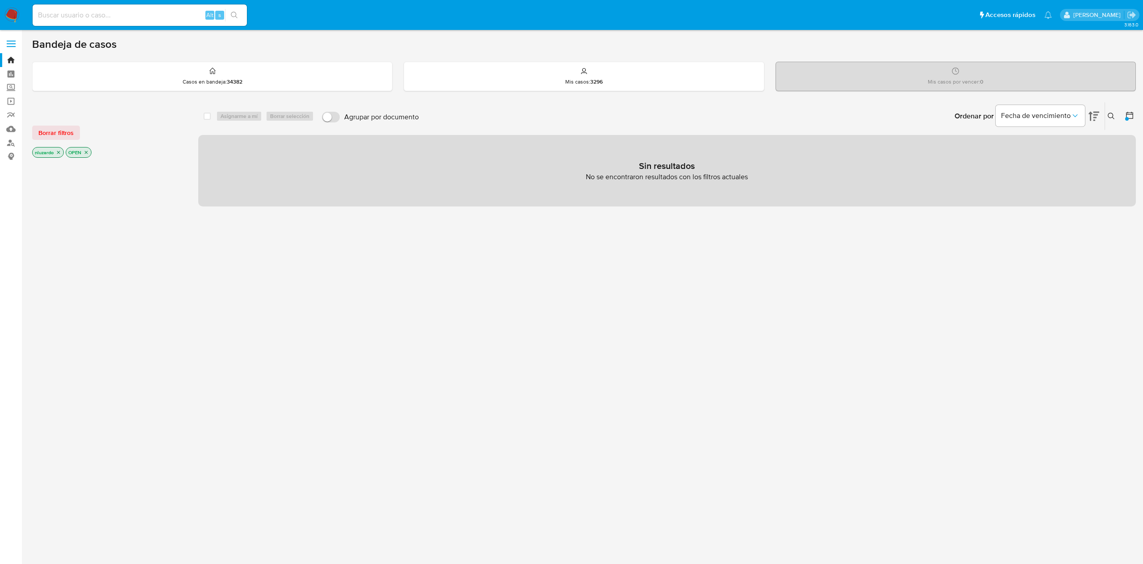
click at [1128, 117] on div at bounding box center [1127, 119] width 4 height 4
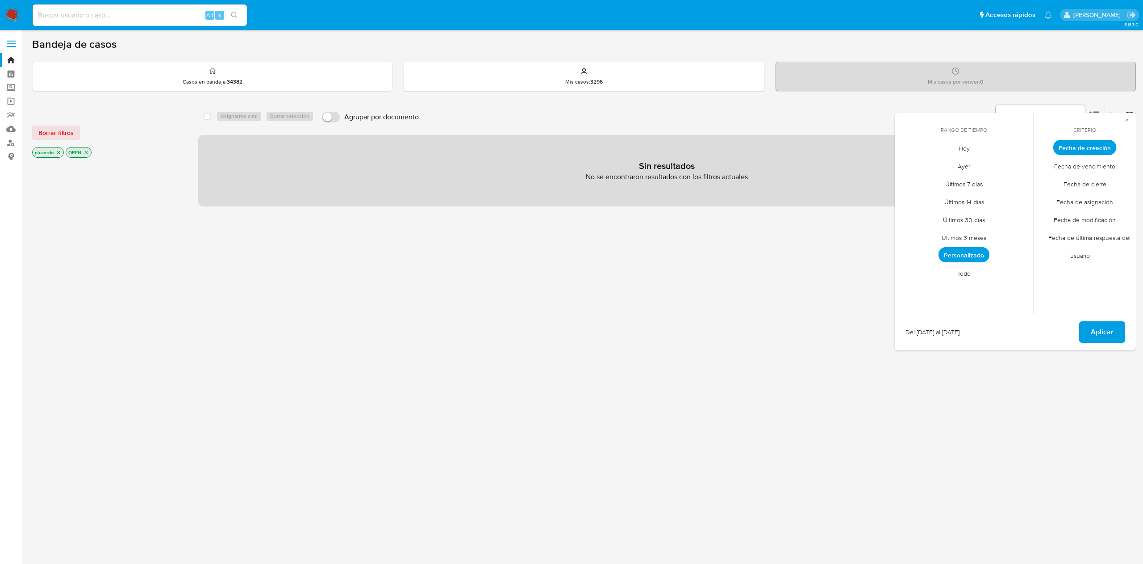
click at [620, 460] on div "select-all-cases-checkbox Asignarme a mí Borrar selección Agrupar por documento…" at bounding box center [667, 304] width 938 height 404
